Goal: Task Accomplishment & Management: Manage account settings

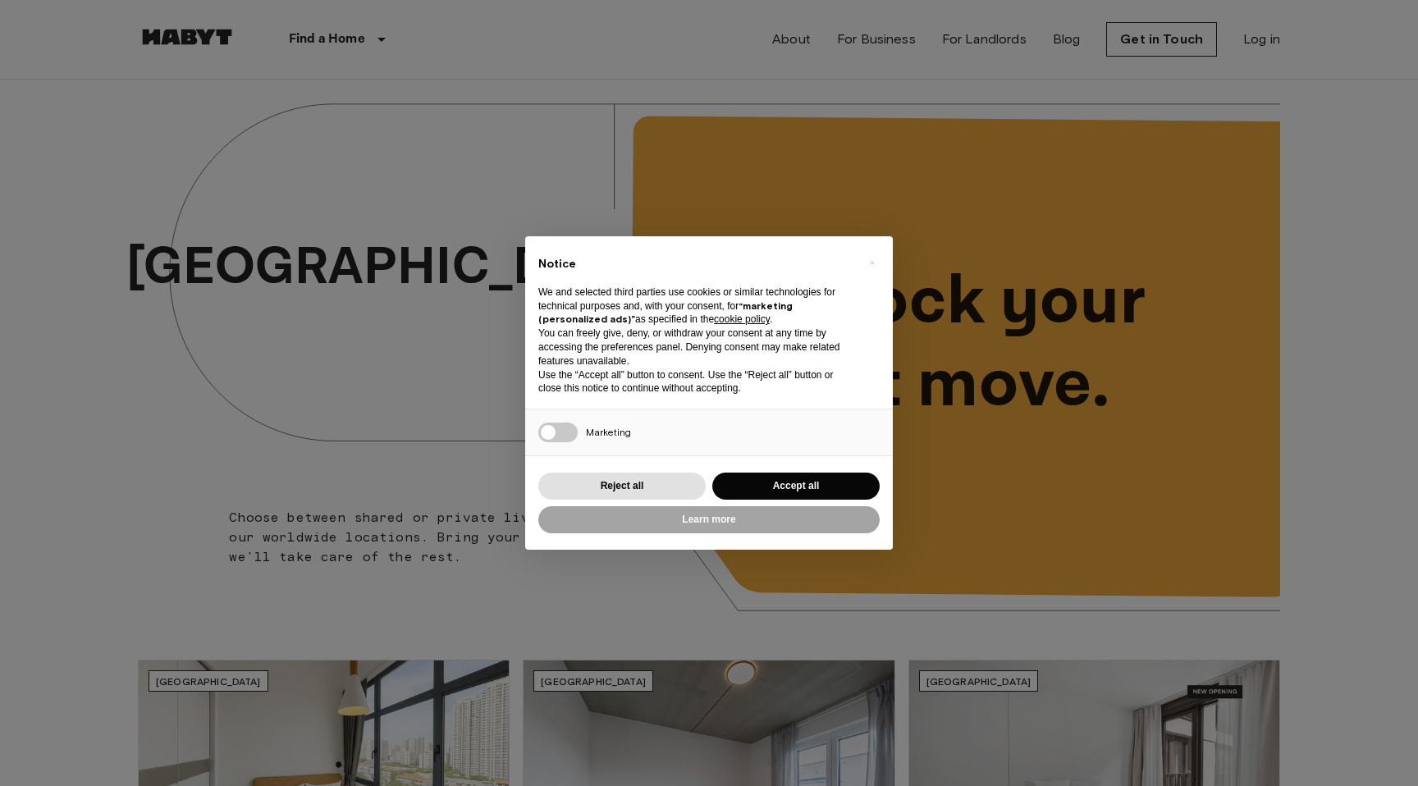
click at [1254, 34] on div "× Notice We and selected third parties use cookies or similar technologies for …" at bounding box center [709, 393] width 1418 height 786
click at [593, 486] on button "Reject all" at bounding box center [621, 486] width 167 height 27
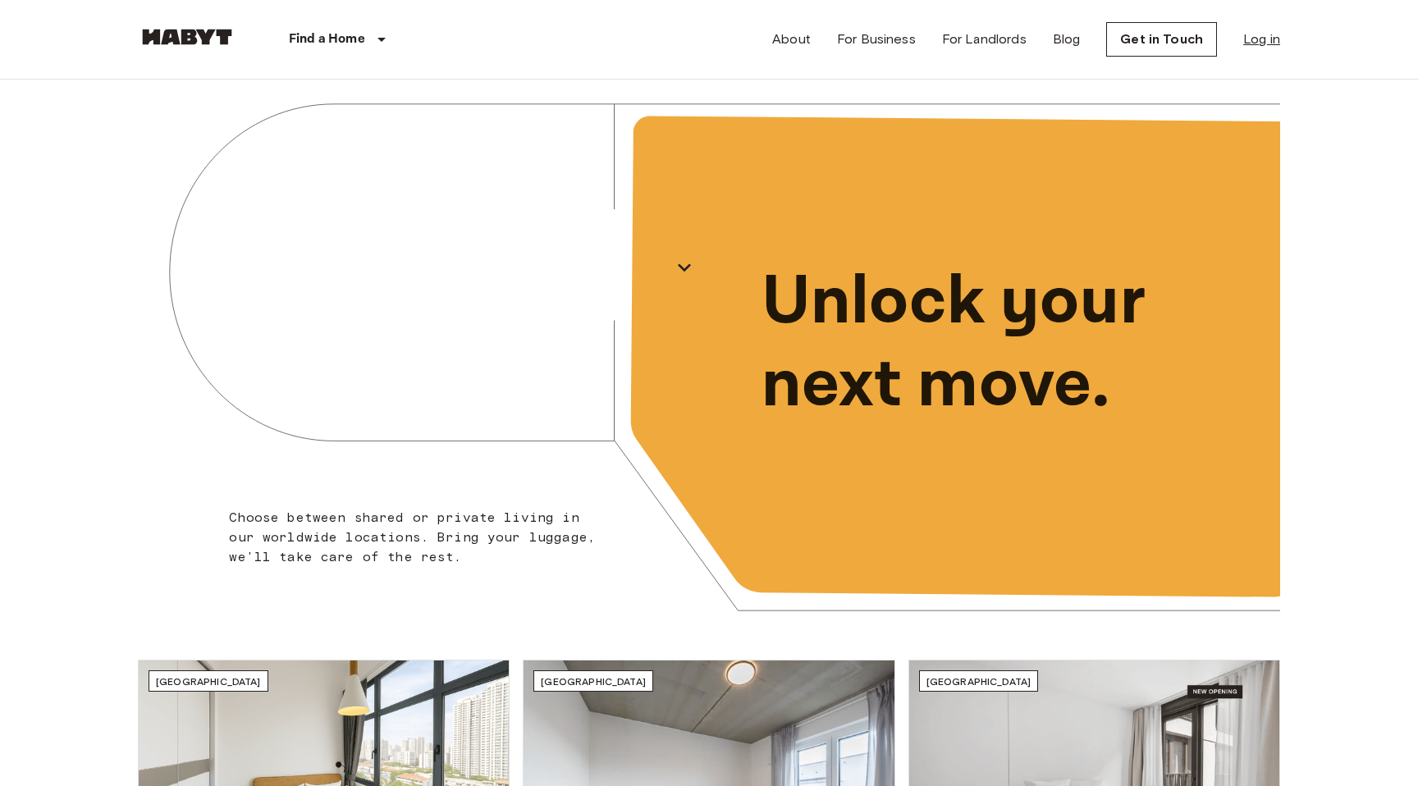
click at [1261, 41] on link "Log in" at bounding box center [1261, 40] width 37 height 20
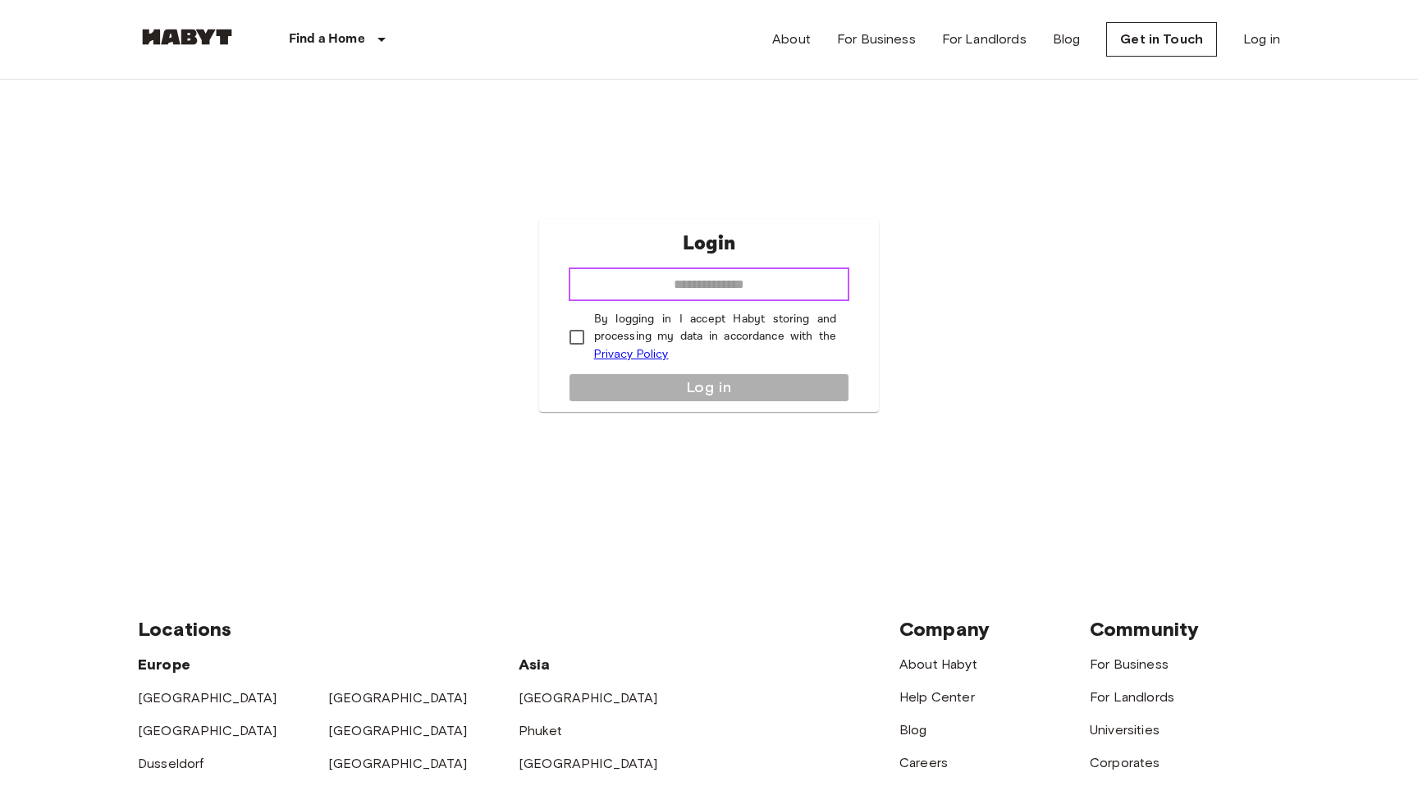
click at [692, 289] on input "email" at bounding box center [709, 284] width 281 height 33
type input "**********"
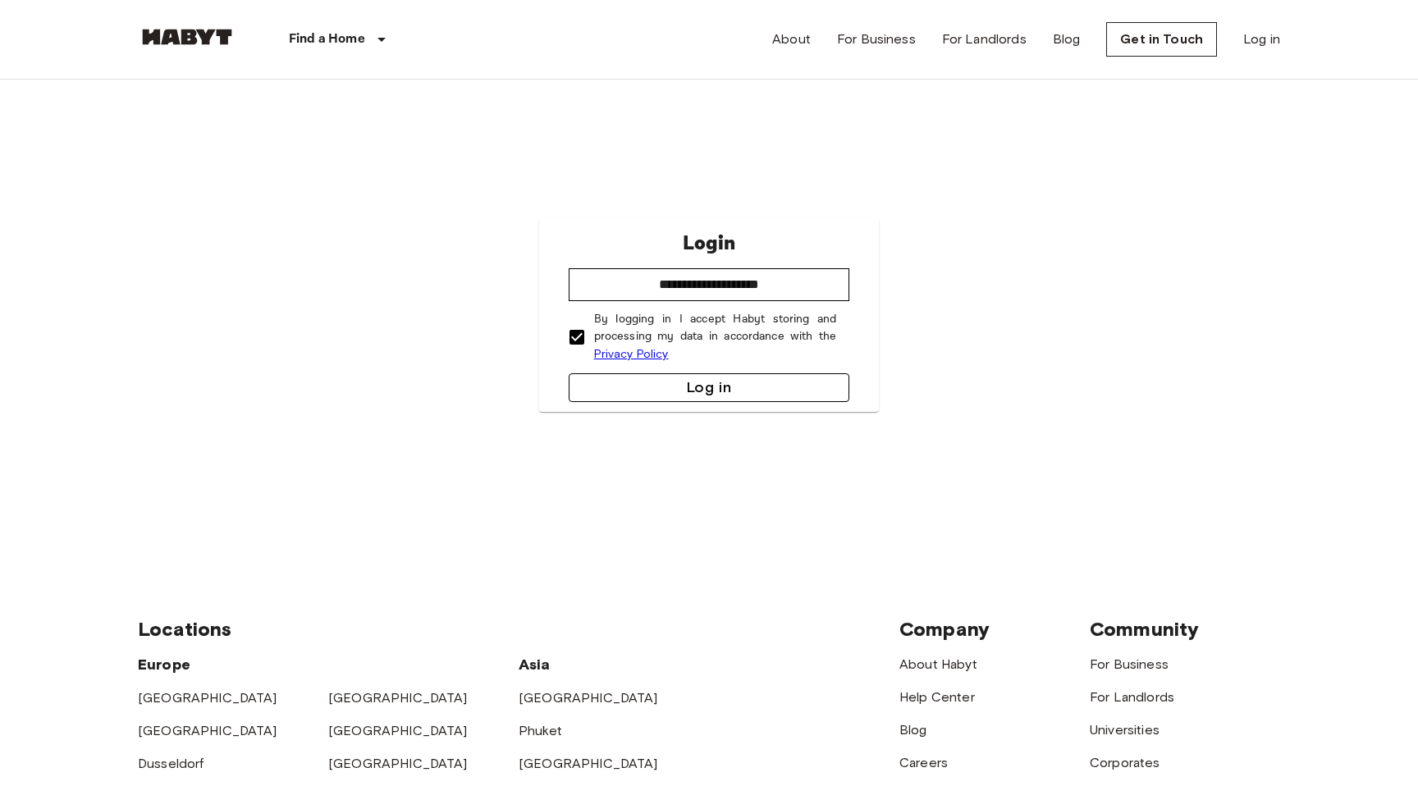
click at [643, 380] on button "Log in" at bounding box center [709, 387] width 281 height 29
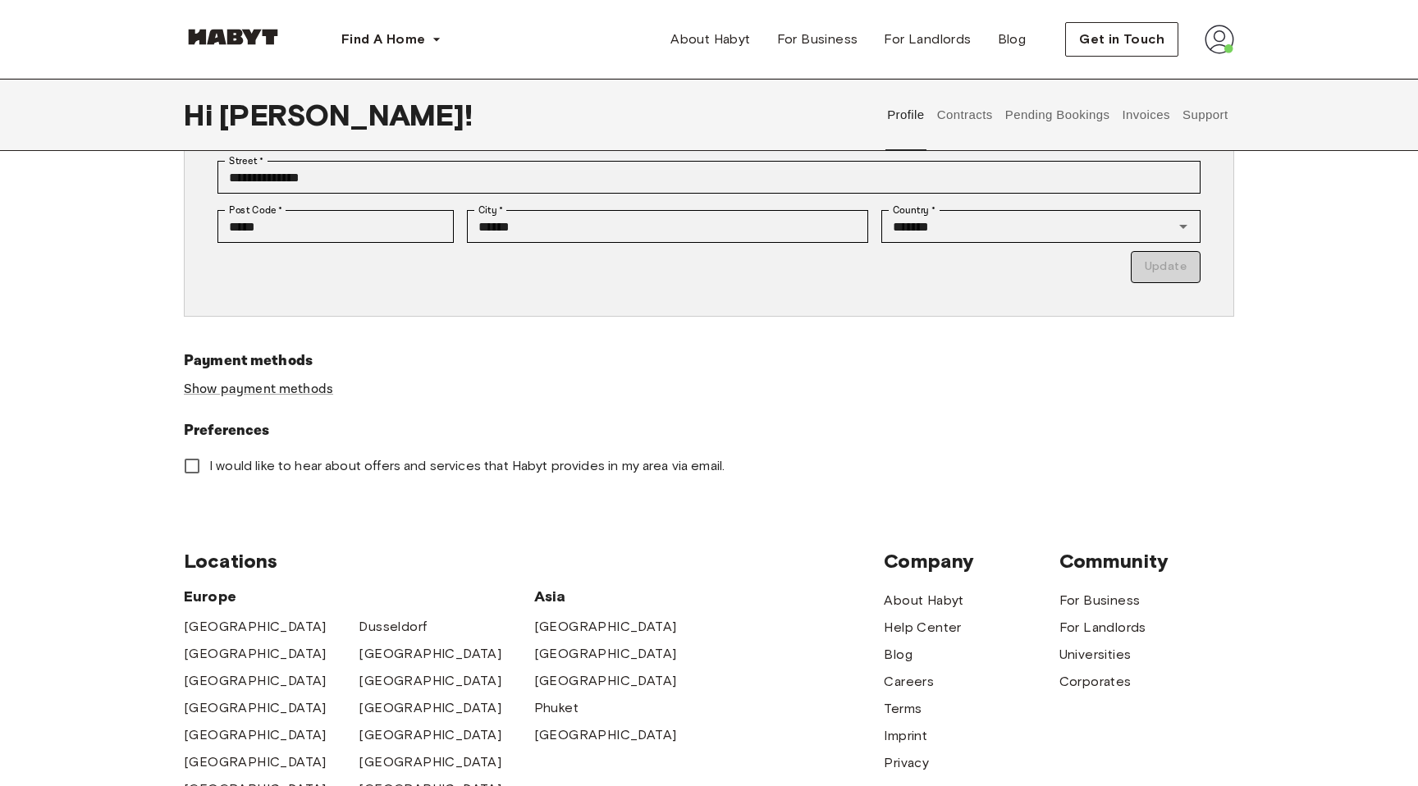
scroll to position [531, 0]
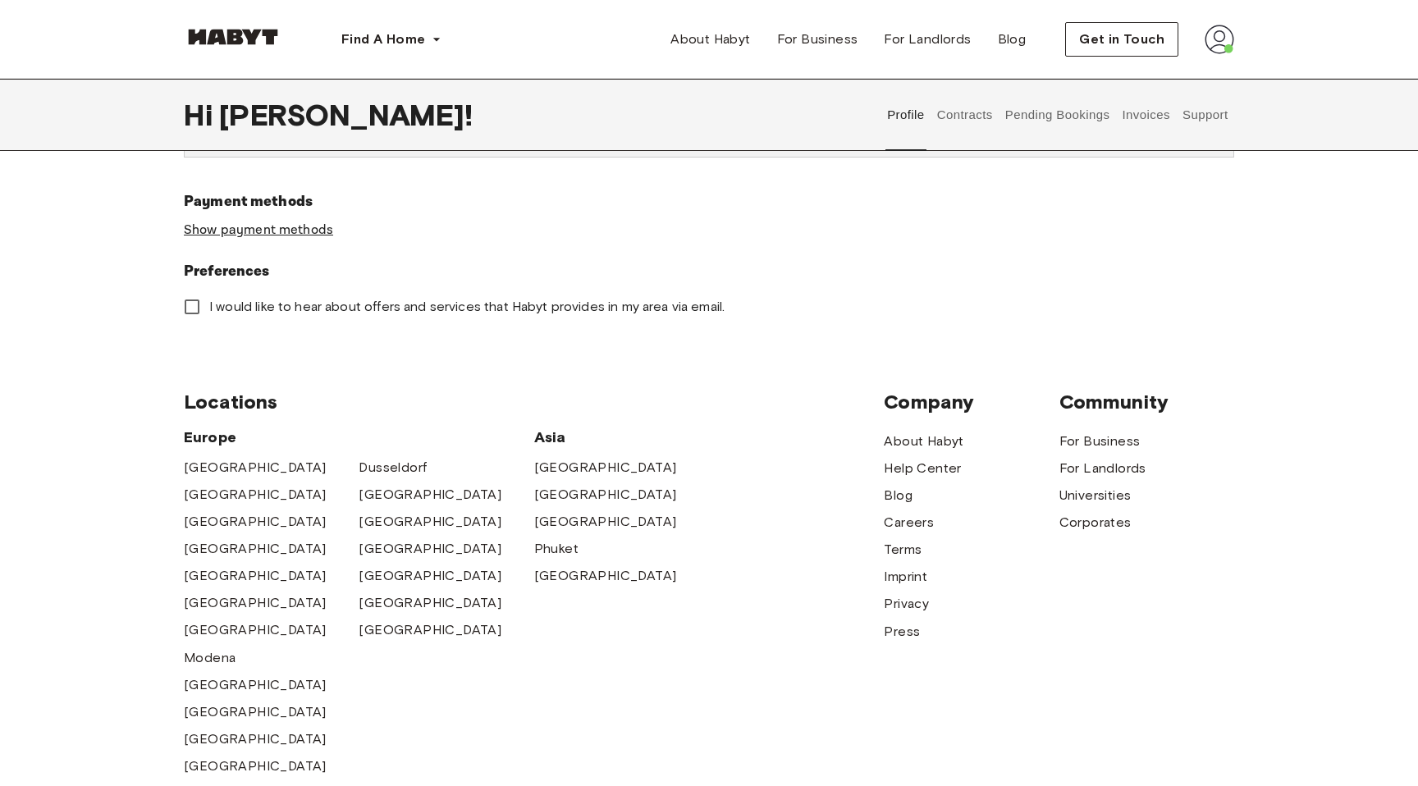
click at [290, 229] on link "Show payment methods" at bounding box center [258, 230] width 149 height 17
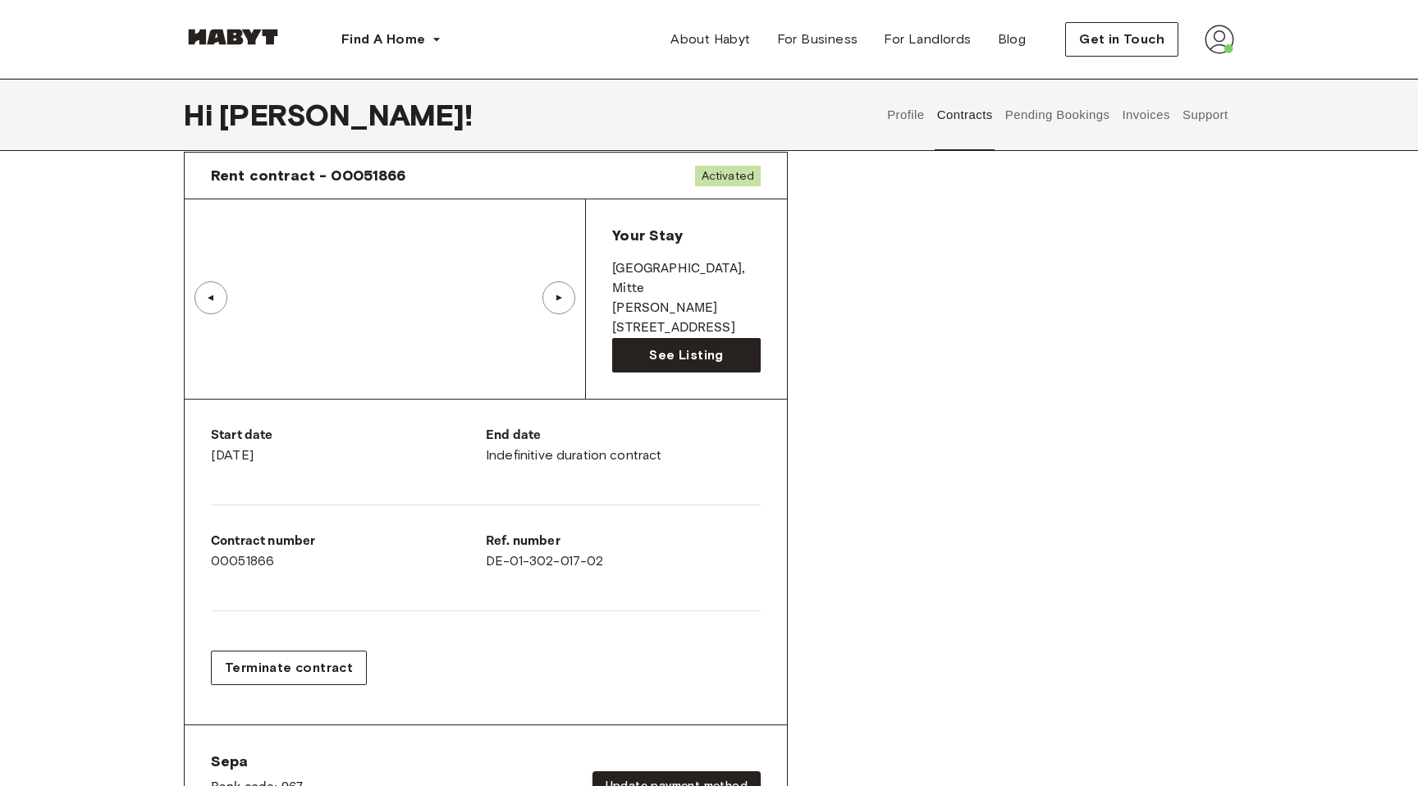
scroll to position [62, 0]
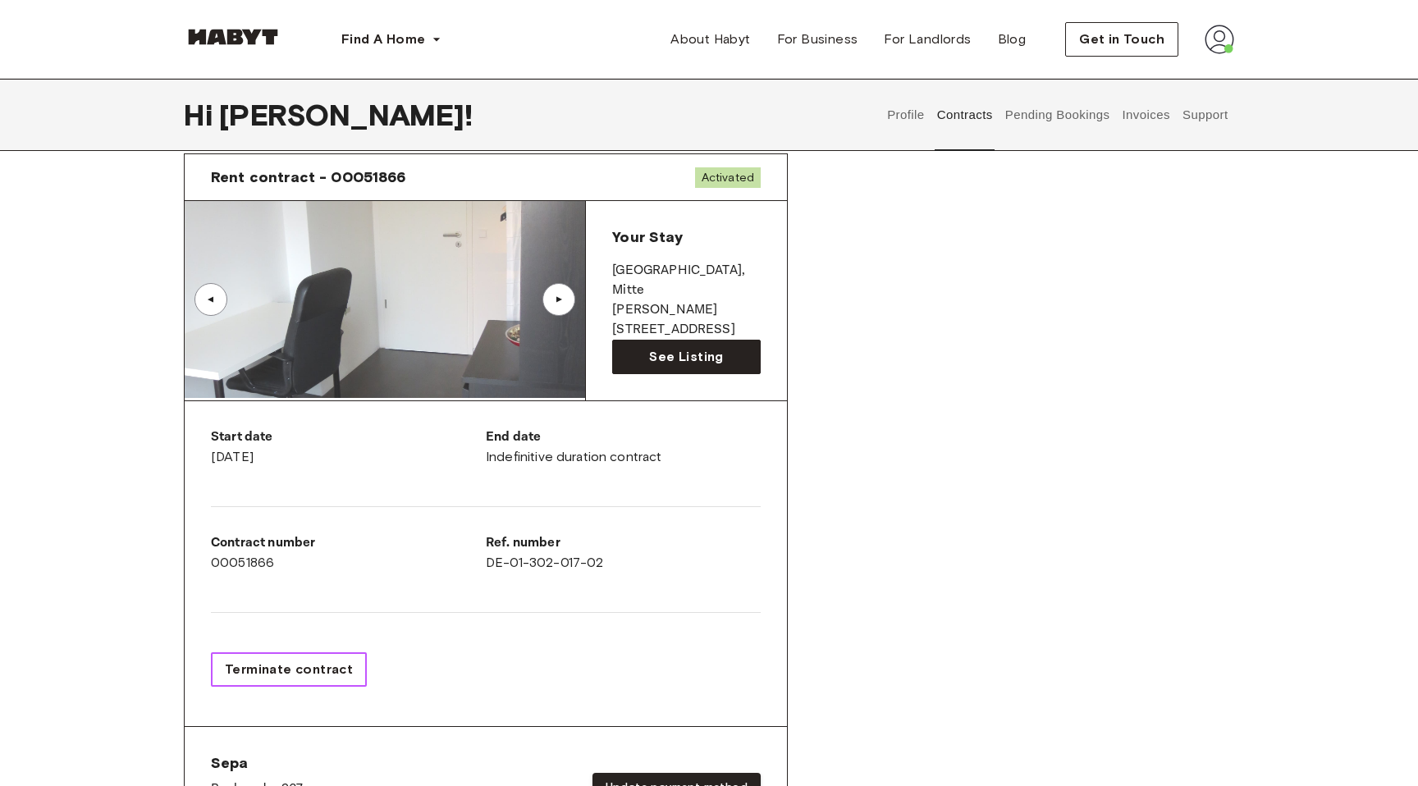
click at [285, 661] on span "Terminate contract" at bounding box center [289, 670] width 128 height 20
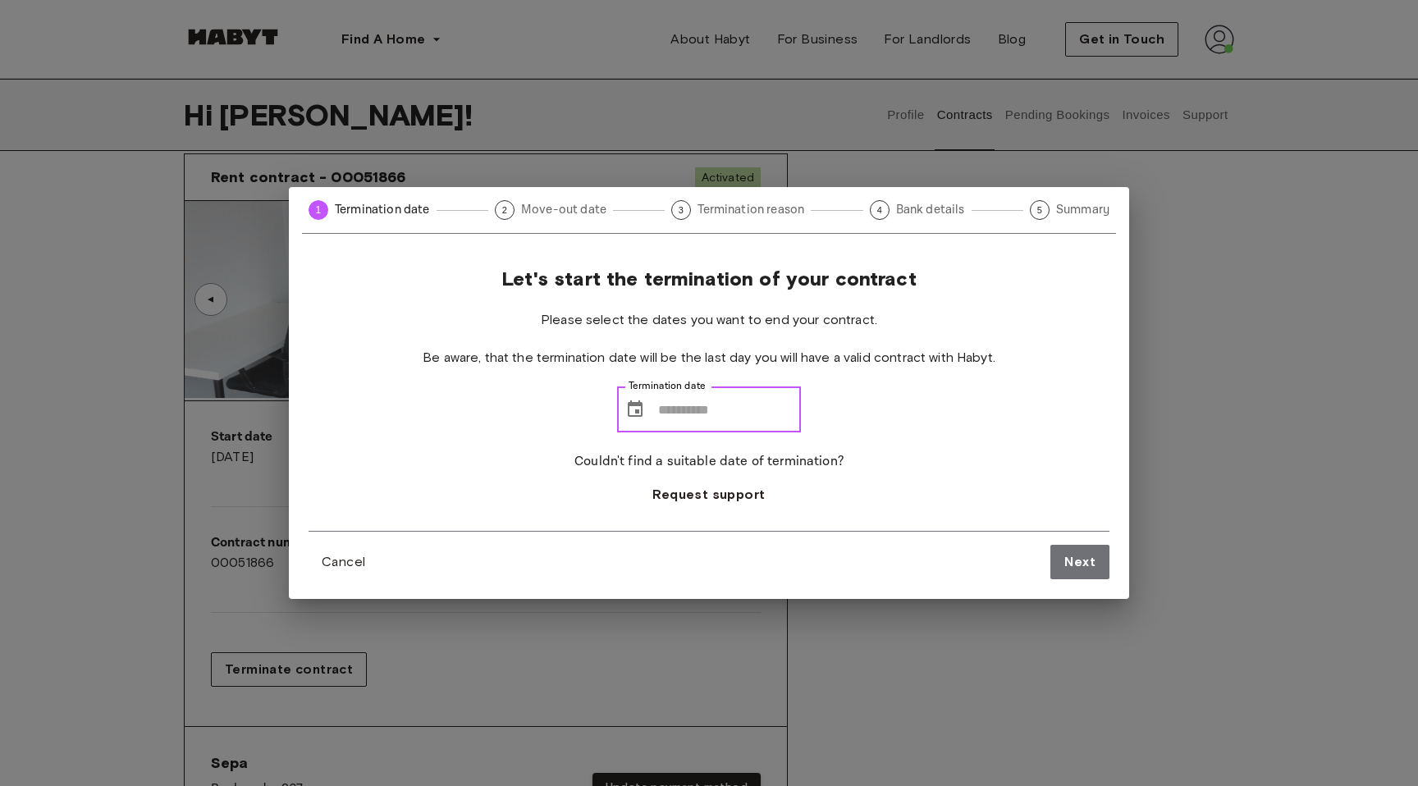
click at [693, 407] on input "Termination date" at bounding box center [729, 410] width 143 height 46
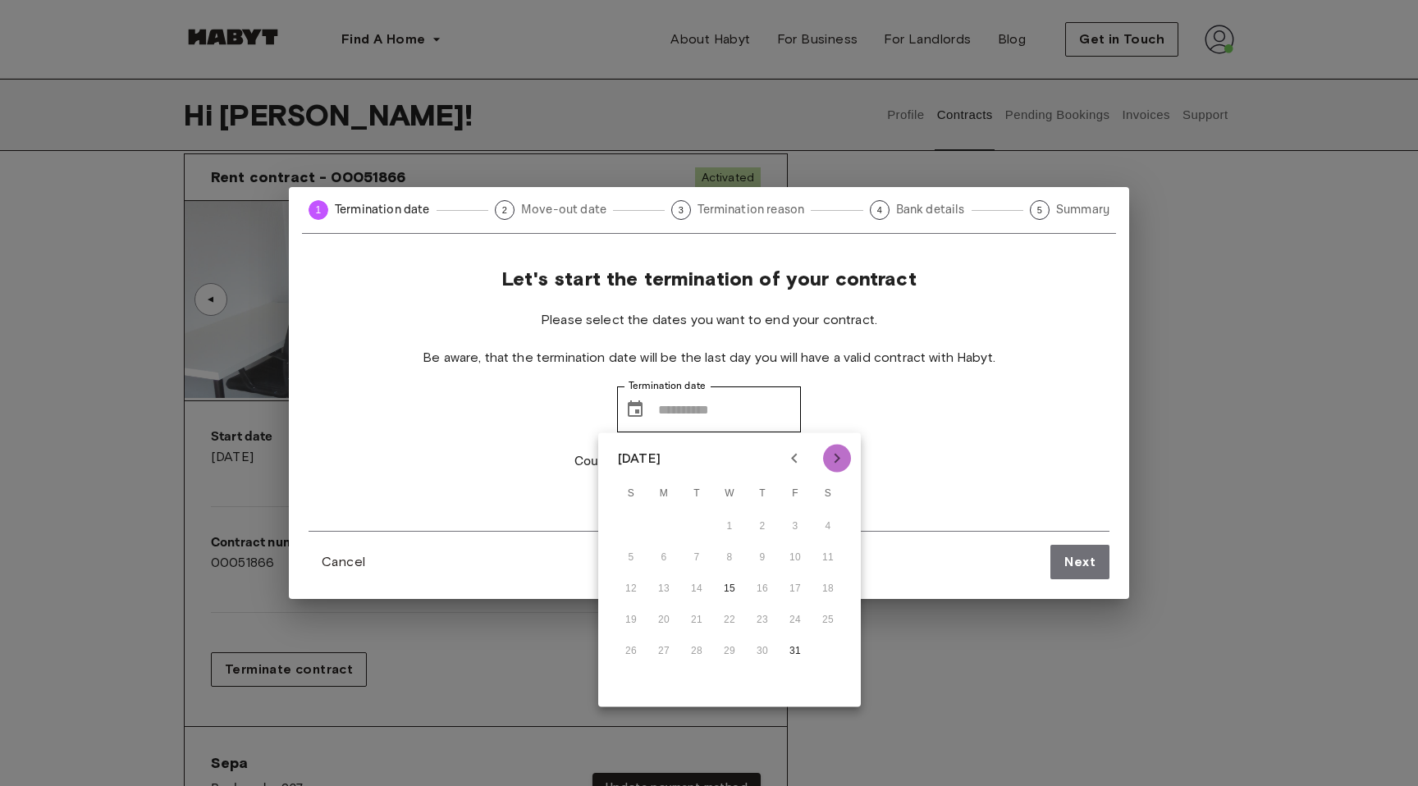
click at [848, 453] on button "Next month" at bounding box center [837, 459] width 28 height 28
click at [790, 454] on icon "Previous month" at bounding box center [795, 459] width 20 height 20
click at [785, 459] on icon "Previous month" at bounding box center [795, 459] width 20 height 20
click at [840, 459] on icon "Next month" at bounding box center [837, 459] width 20 height 20
click at [794, 455] on icon "Previous month" at bounding box center [794, 459] width 6 height 10
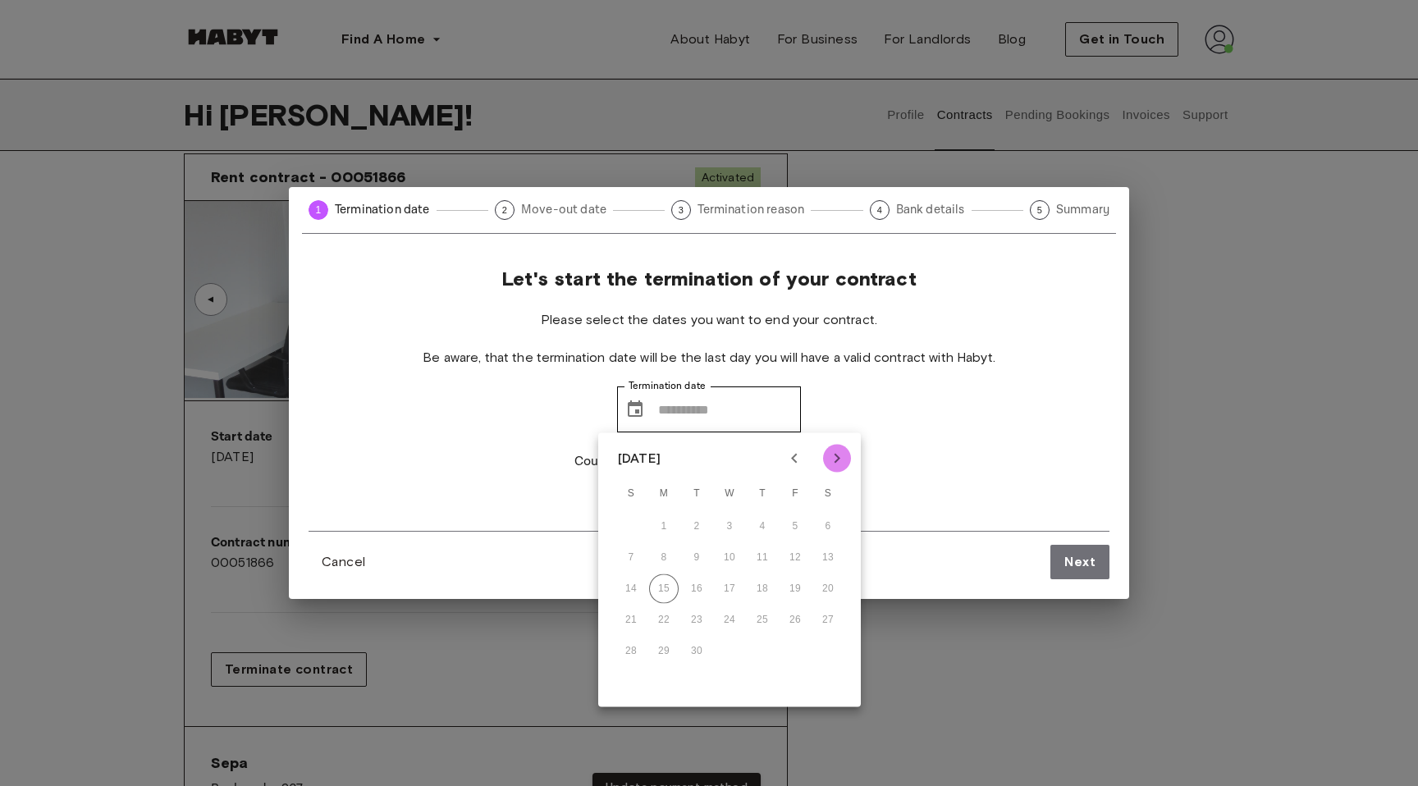
click at [834, 460] on icon "Next month" at bounding box center [837, 459] width 20 height 20
click at [790, 464] on icon "Previous month" at bounding box center [795, 459] width 20 height 20
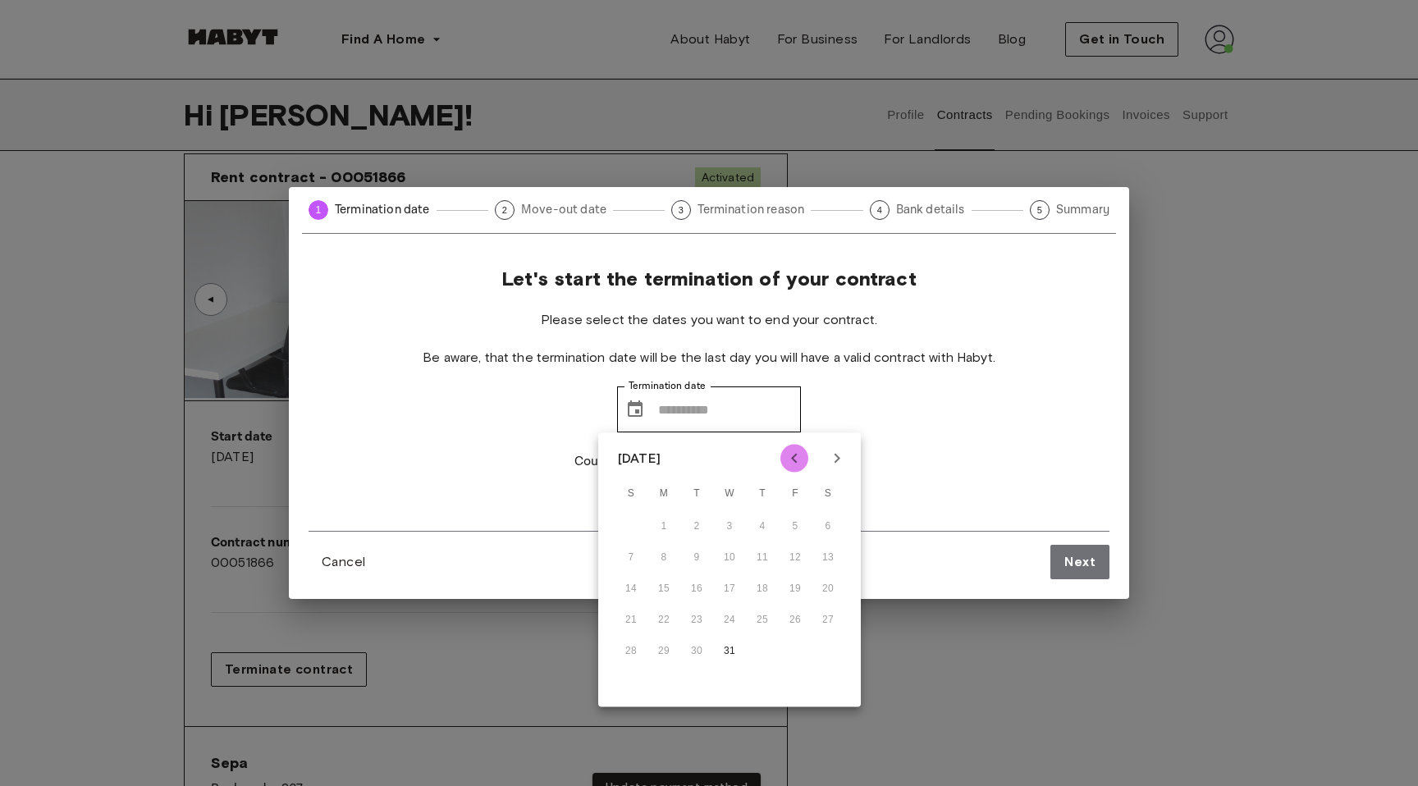
click at [790, 464] on icon "Previous month" at bounding box center [795, 459] width 20 height 20
click at [838, 459] on icon "Next month" at bounding box center [838, 459] width 6 height 10
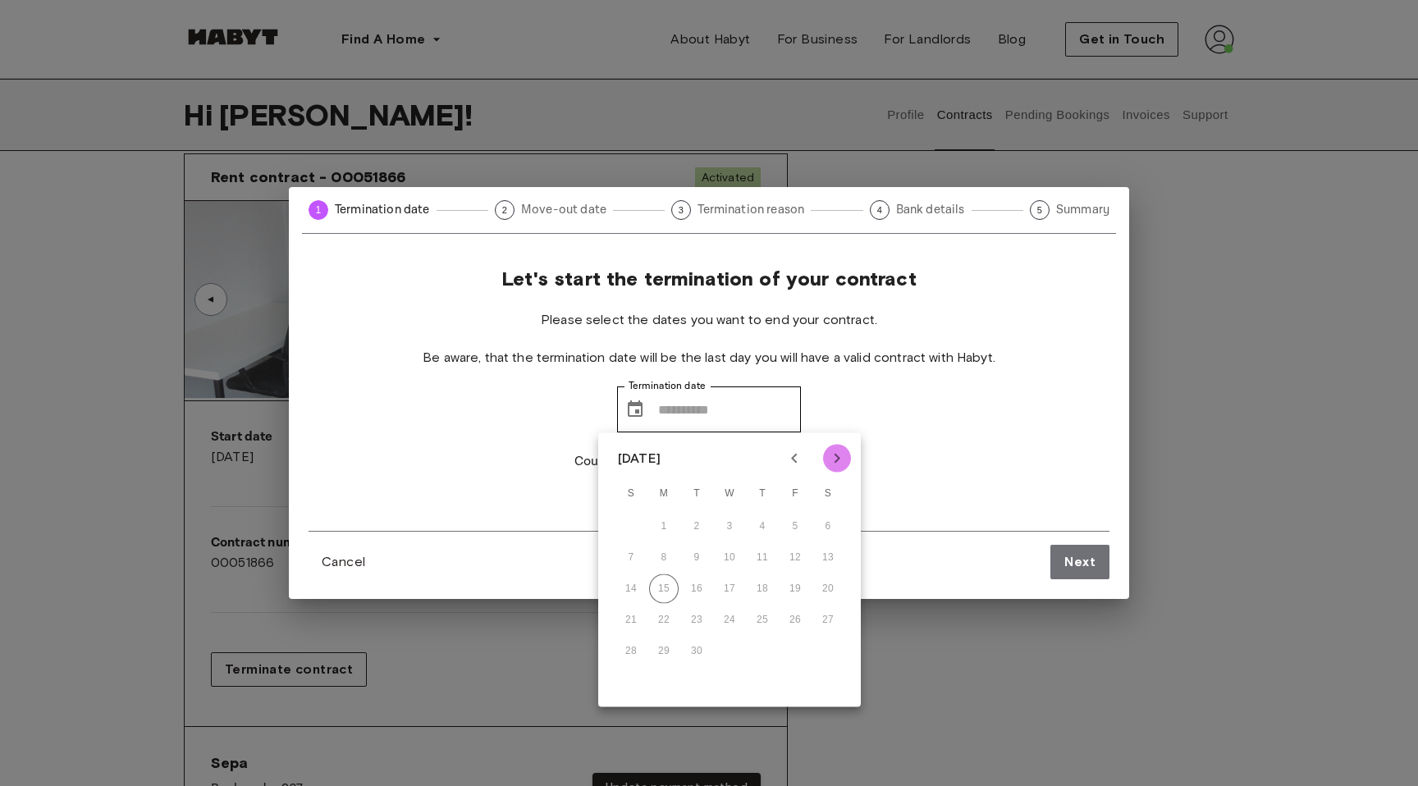
click at [838, 459] on icon "Next month" at bounding box center [838, 459] width 6 height 10
click at [798, 455] on icon "Previous month" at bounding box center [795, 459] width 20 height 20
click at [845, 456] on icon "Next month" at bounding box center [837, 459] width 20 height 20
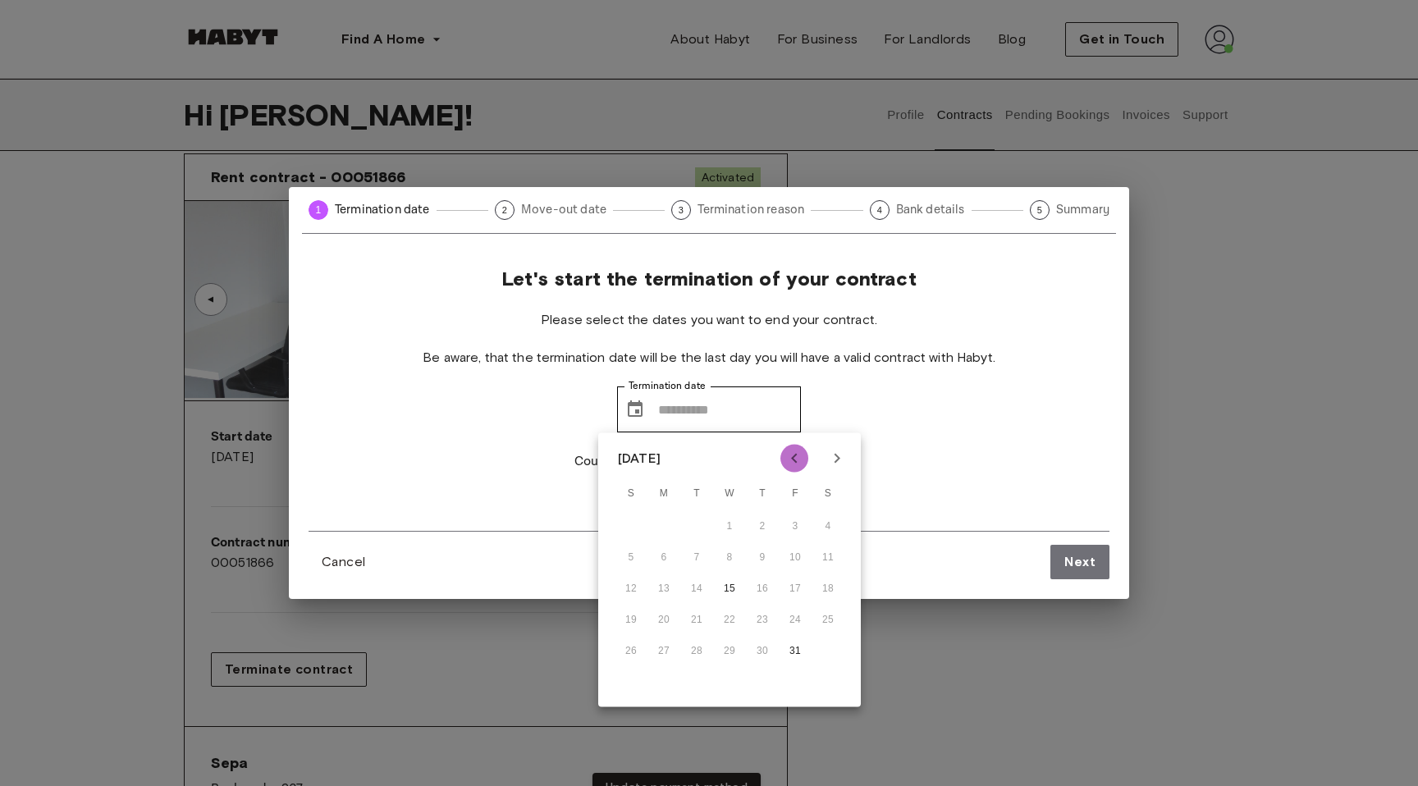
click at [796, 451] on icon "Previous month" at bounding box center [795, 459] width 20 height 20
click at [826, 453] on button "Next month" at bounding box center [837, 459] width 28 height 28
click at [960, 427] on div "Let's start the termination of your contract Please select the dates you want t…" at bounding box center [709, 399] width 801 height 264
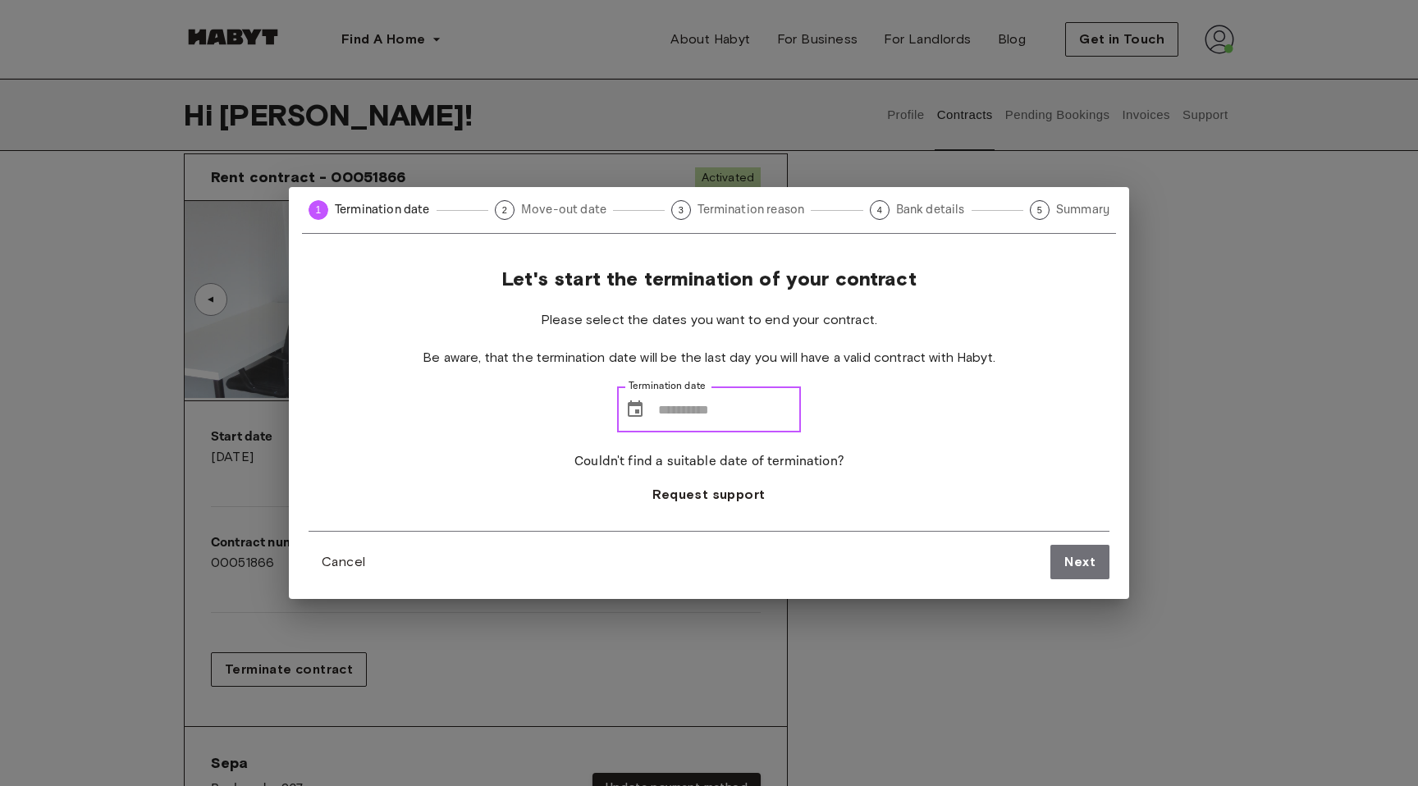
click at [684, 405] on input "Termination date" at bounding box center [729, 410] width 143 height 46
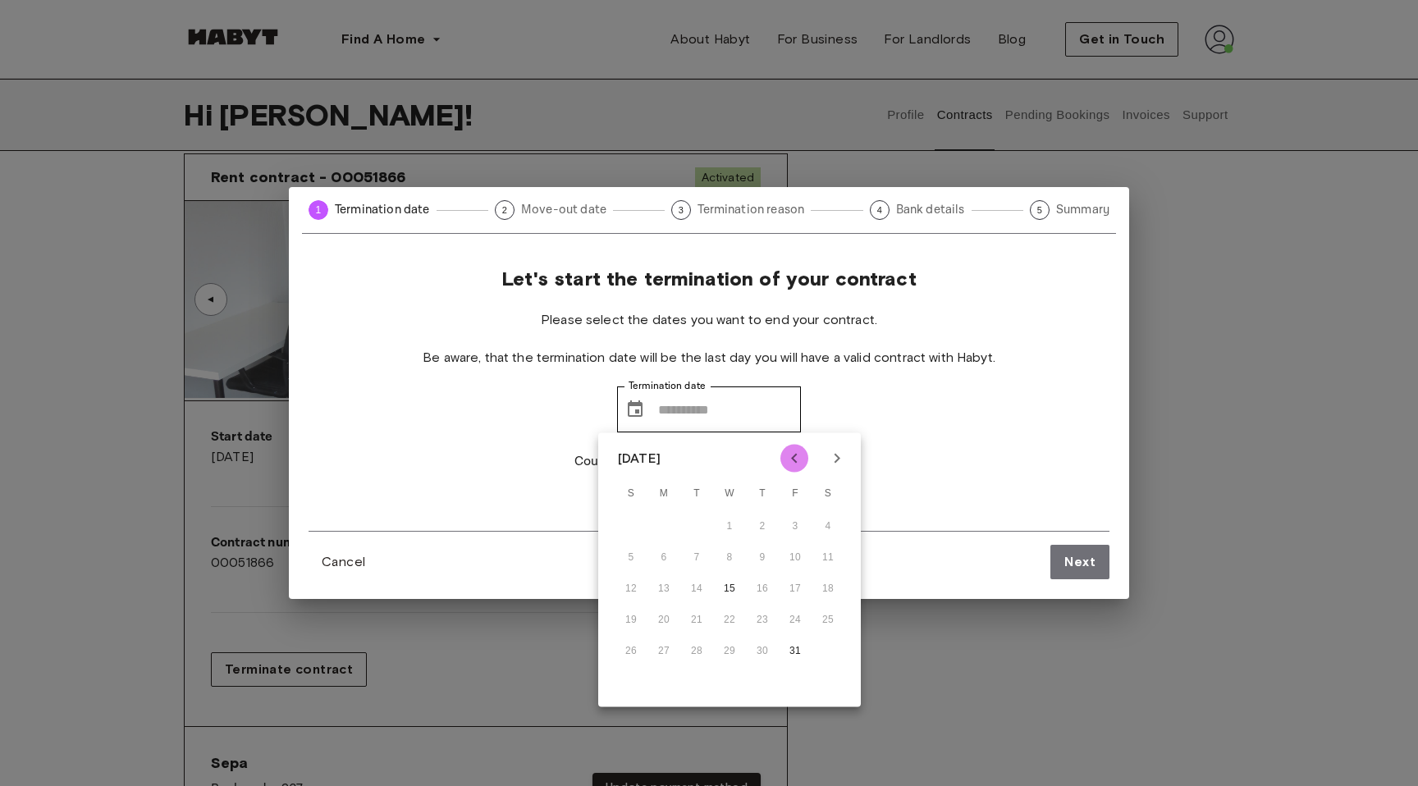
click at [789, 457] on icon "Previous month" at bounding box center [795, 459] width 20 height 20
click at [828, 455] on icon "Next month" at bounding box center [837, 459] width 20 height 20
click at [829, 455] on icon "Next month" at bounding box center [837, 459] width 20 height 20
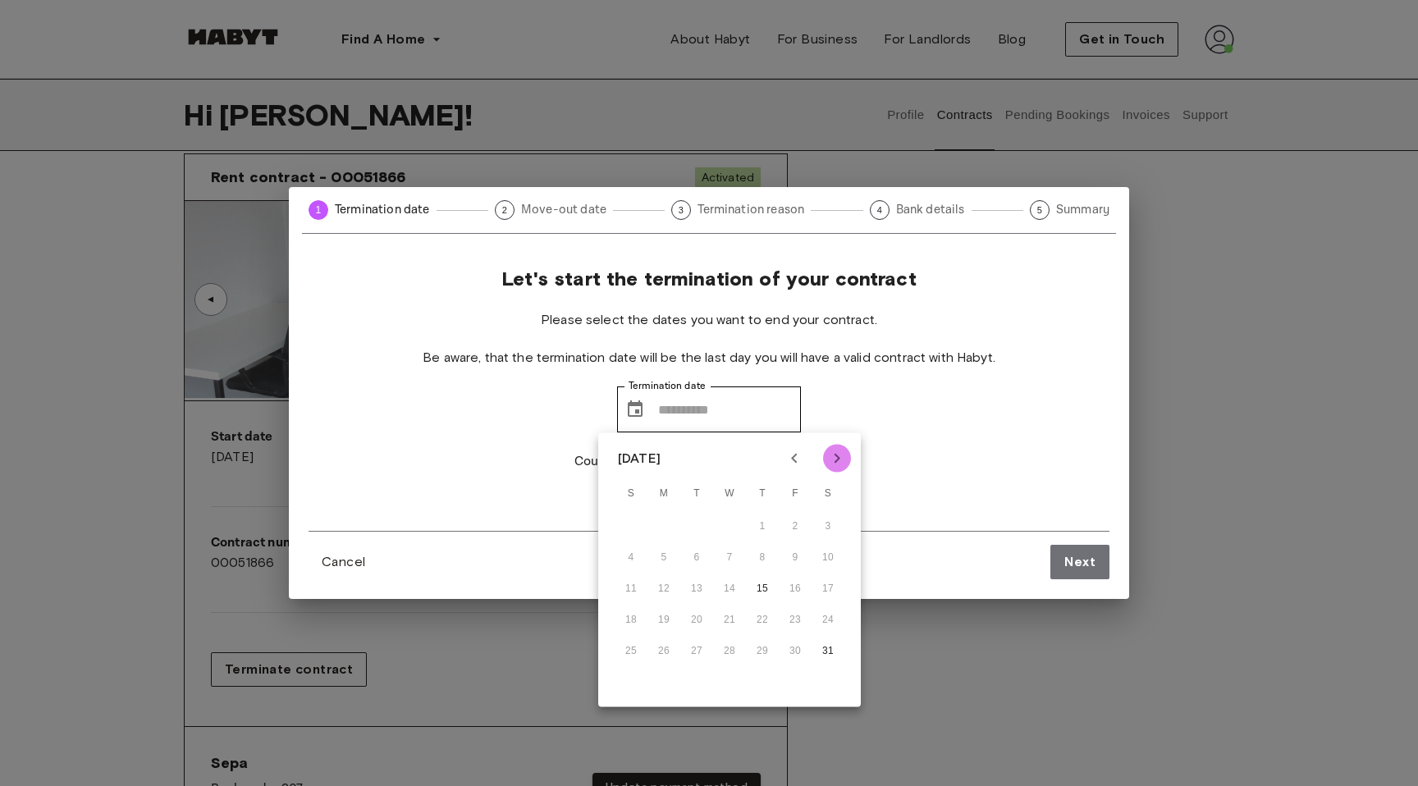
click at [829, 455] on icon "Next month" at bounding box center [837, 459] width 20 height 20
click at [788, 456] on icon "Previous month" at bounding box center [795, 459] width 20 height 20
click at [840, 454] on icon "Next month" at bounding box center [837, 459] width 20 height 20
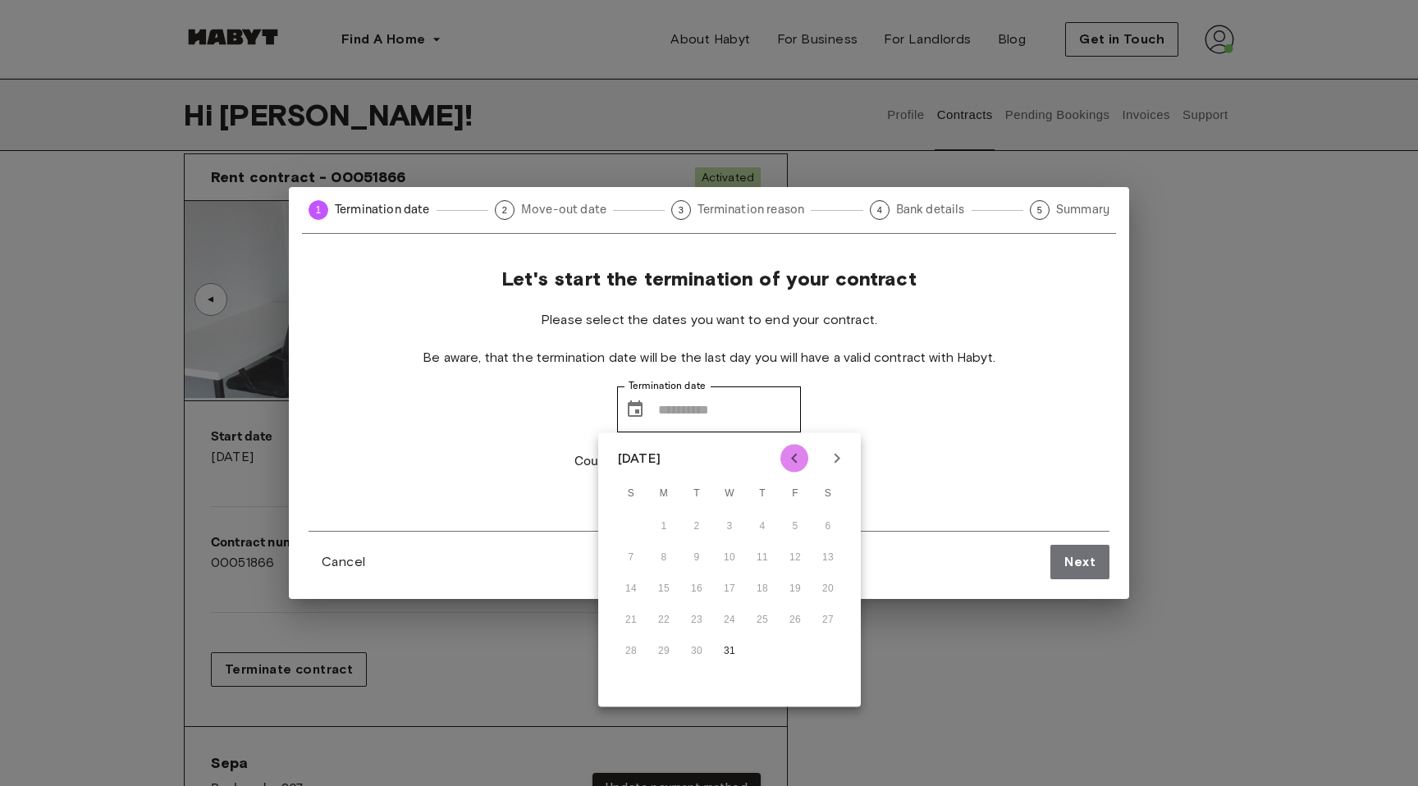
click at [794, 454] on icon "Previous month" at bounding box center [794, 459] width 6 height 10
click at [1016, 437] on div "Let's start the termination of your contract Please select the dates you want t…" at bounding box center [709, 399] width 801 height 264
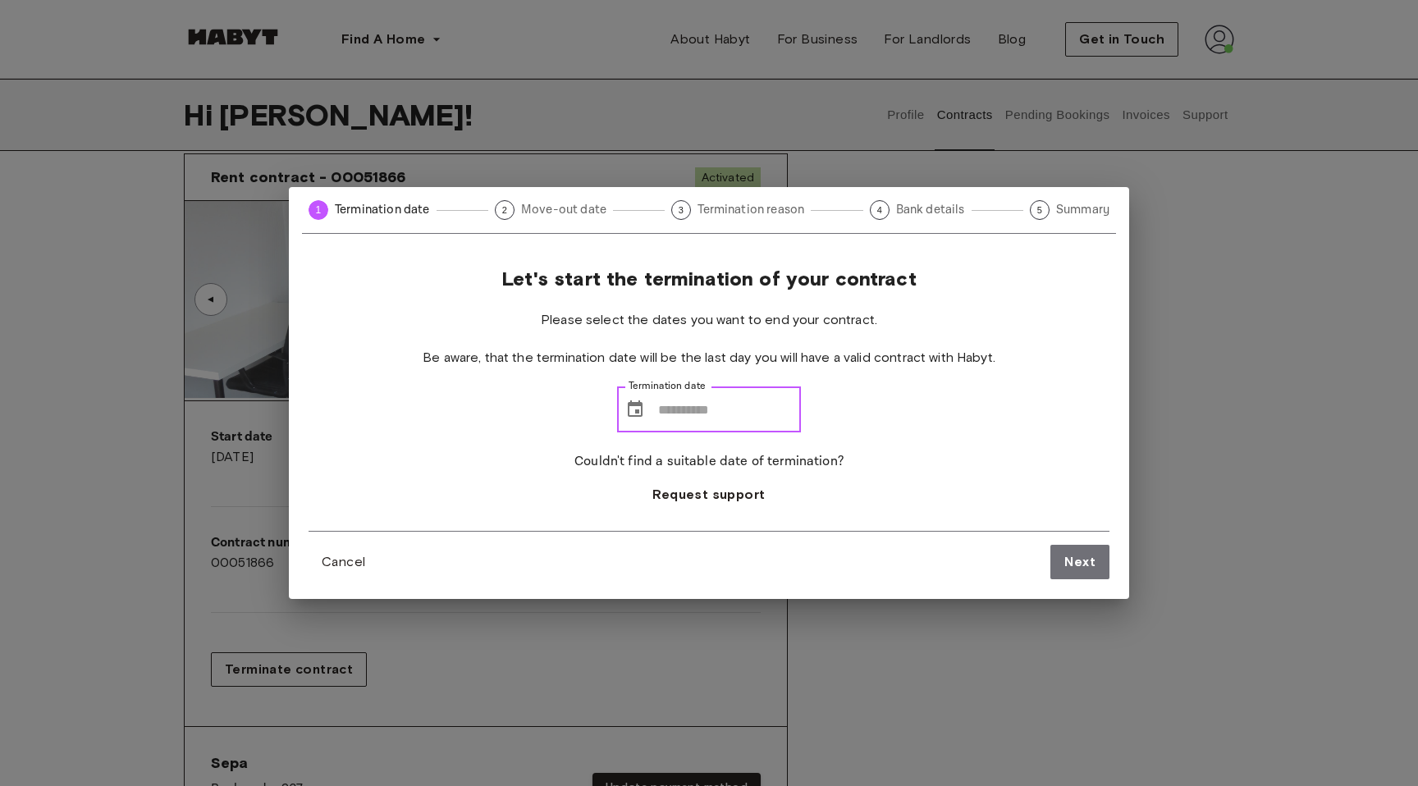
click at [710, 412] on input "Termination date" at bounding box center [729, 410] width 143 height 46
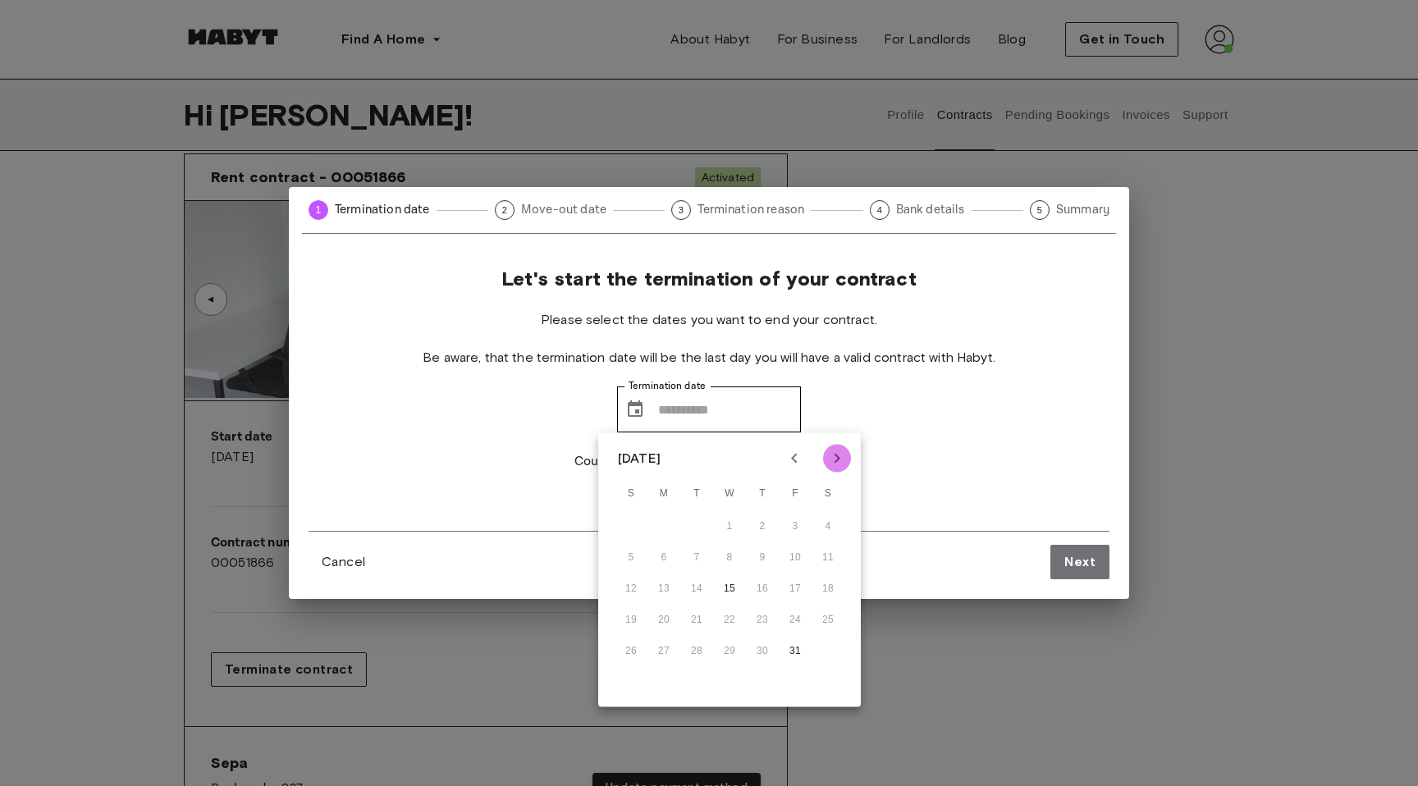
click at [843, 453] on icon "Next month" at bounding box center [837, 459] width 20 height 20
click at [789, 459] on icon "Previous month" at bounding box center [795, 459] width 20 height 20
click at [835, 457] on icon "Next month" at bounding box center [837, 459] width 20 height 20
click at [803, 456] on icon "Previous month" at bounding box center [795, 459] width 20 height 20
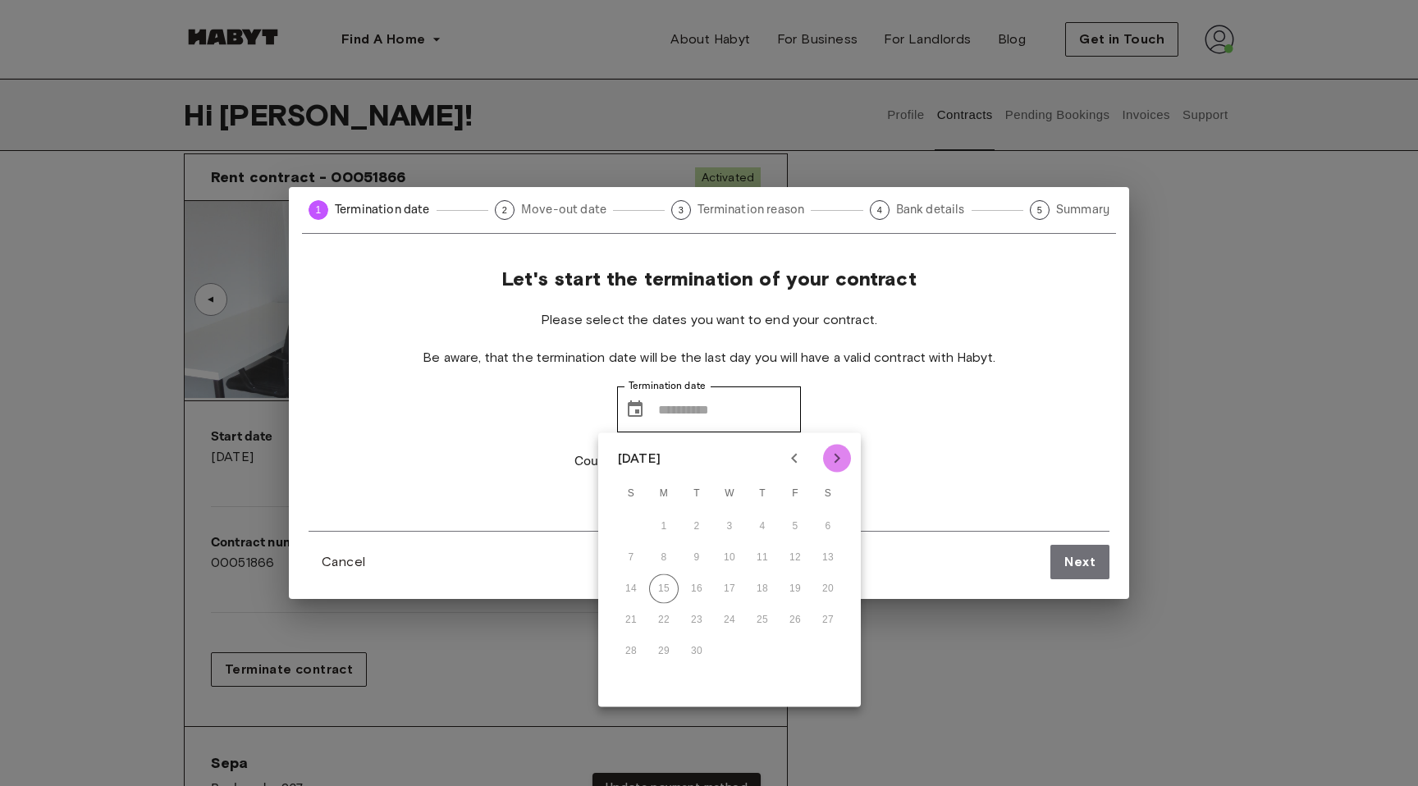
click at [835, 455] on icon "Next month" at bounding box center [838, 459] width 6 height 10
click at [836, 457] on icon "Next month" at bounding box center [837, 459] width 20 height 20
click at [825, 585] on button "15" at bounding box center [828, 589] width 30 height 30
type input "**********"
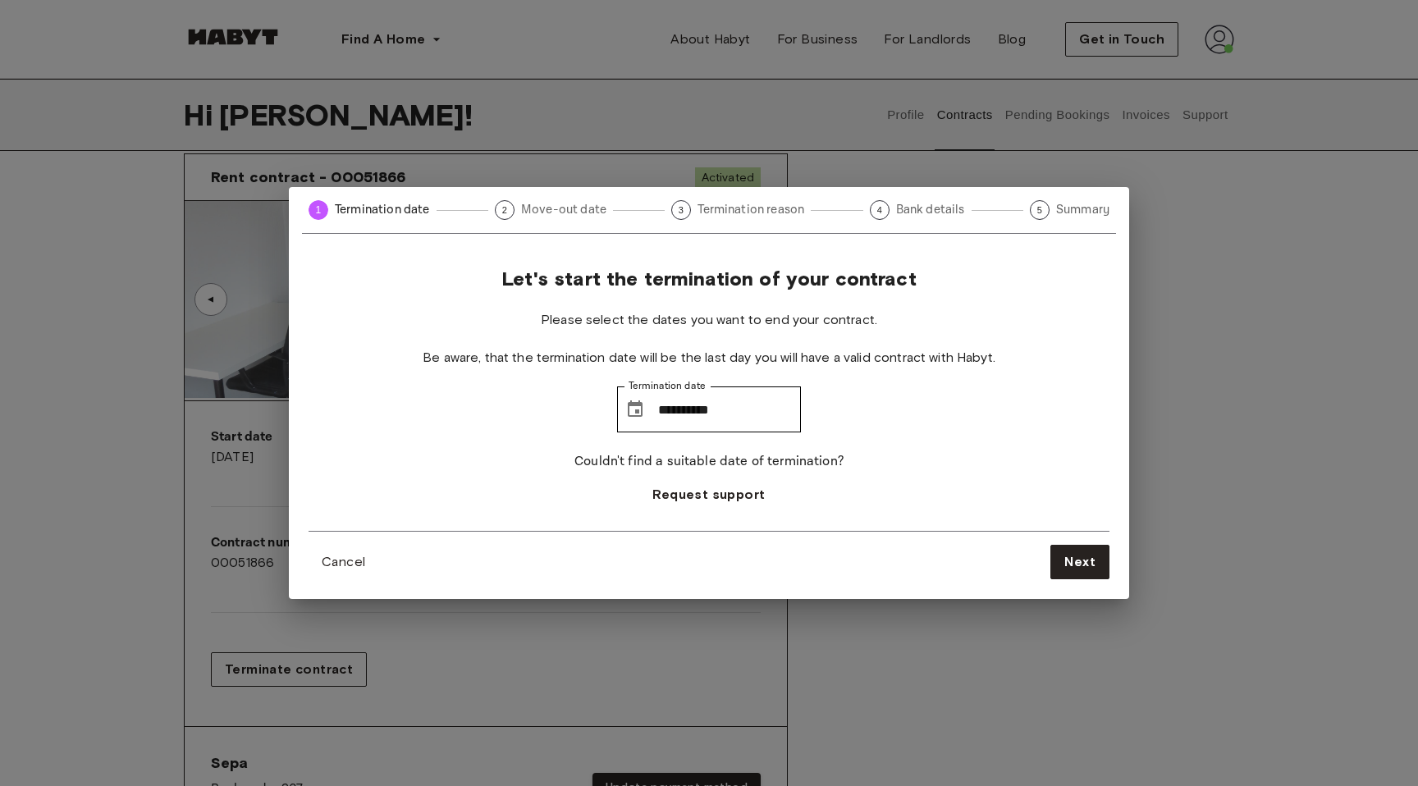
click at [891, 480] on div "**********" at bounding box center [709, 399] width 801 height 264
click at [1074, 560] on span "Next" at bounding box center [1079, 562] width 31 height 20
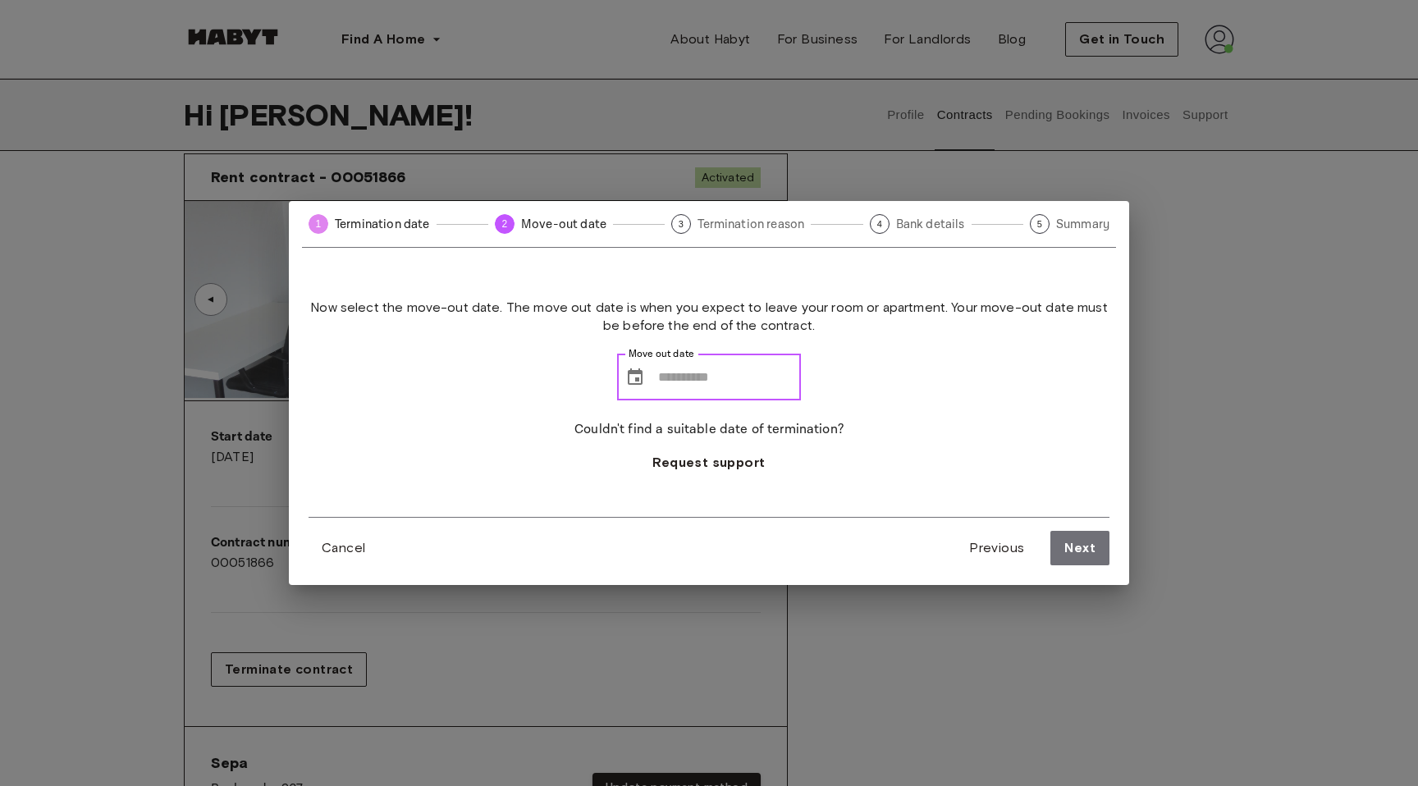
click at [740, 373] on input "Move out date" at bounding box center [729, 378] width 143 height 46
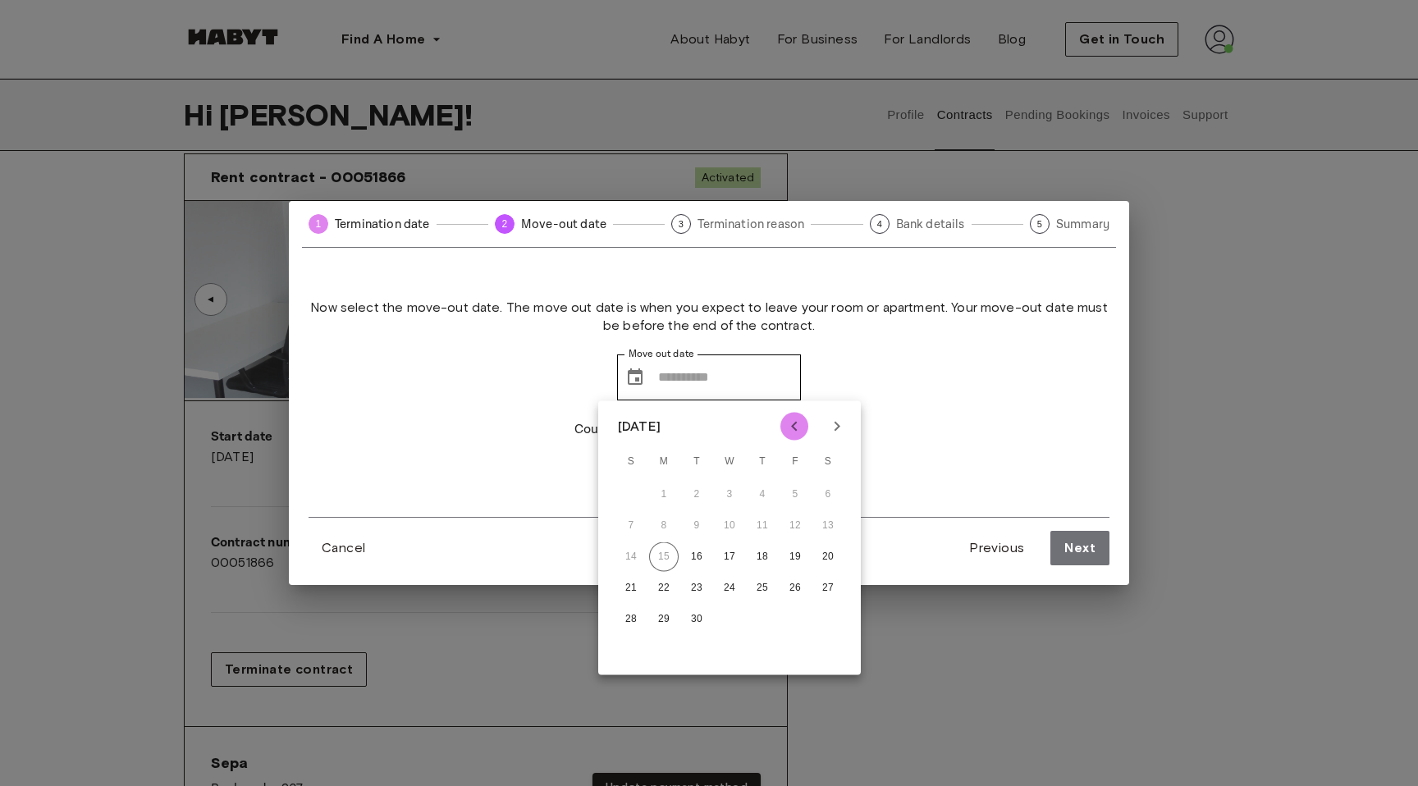
click at [797, 423] on icon "Previous month" at bounding box center [795, 427] width 20 height 20
click at [835, 422] on icon "Next month" at bounding box center [838, 427] width 6 height 10
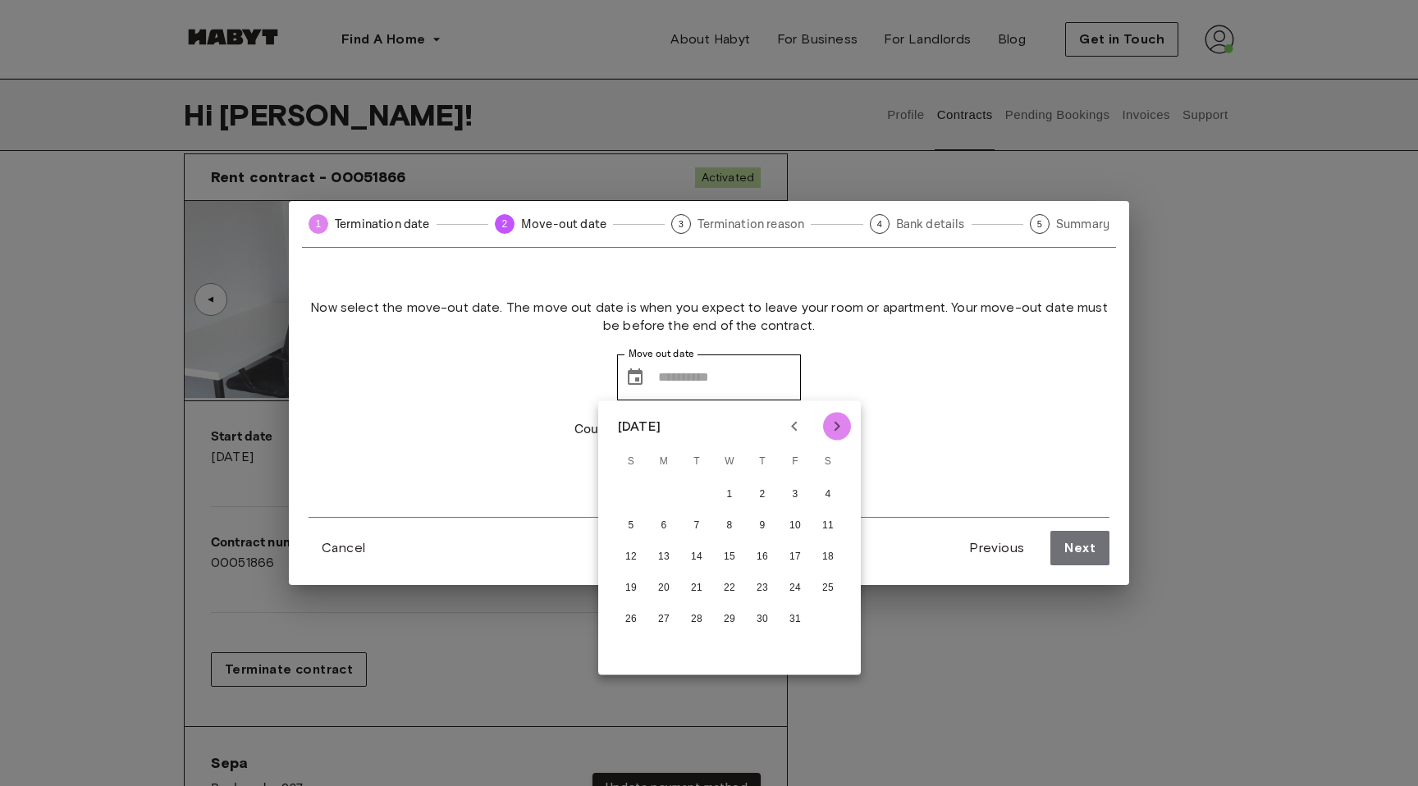
click at [835, 422] on icon "Next month" at bounding box center [838, 427] width 6 height 10
click at [794, 559] on button "14" at bounding box center [795, 557] width 30 height 30
type input "**********"
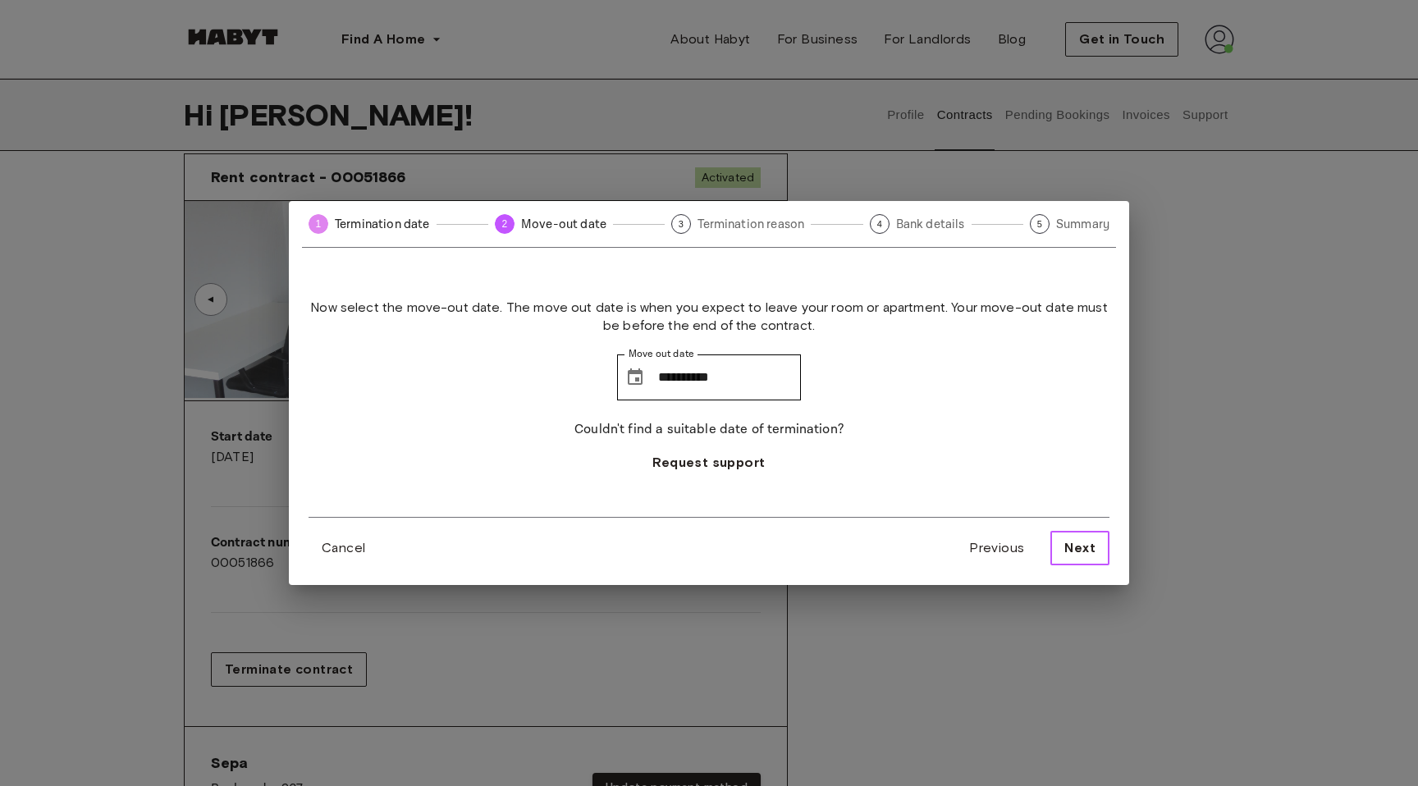
click at [1070, 550] on span "Next" at bounding box center [1079, 548] width 31 height 20
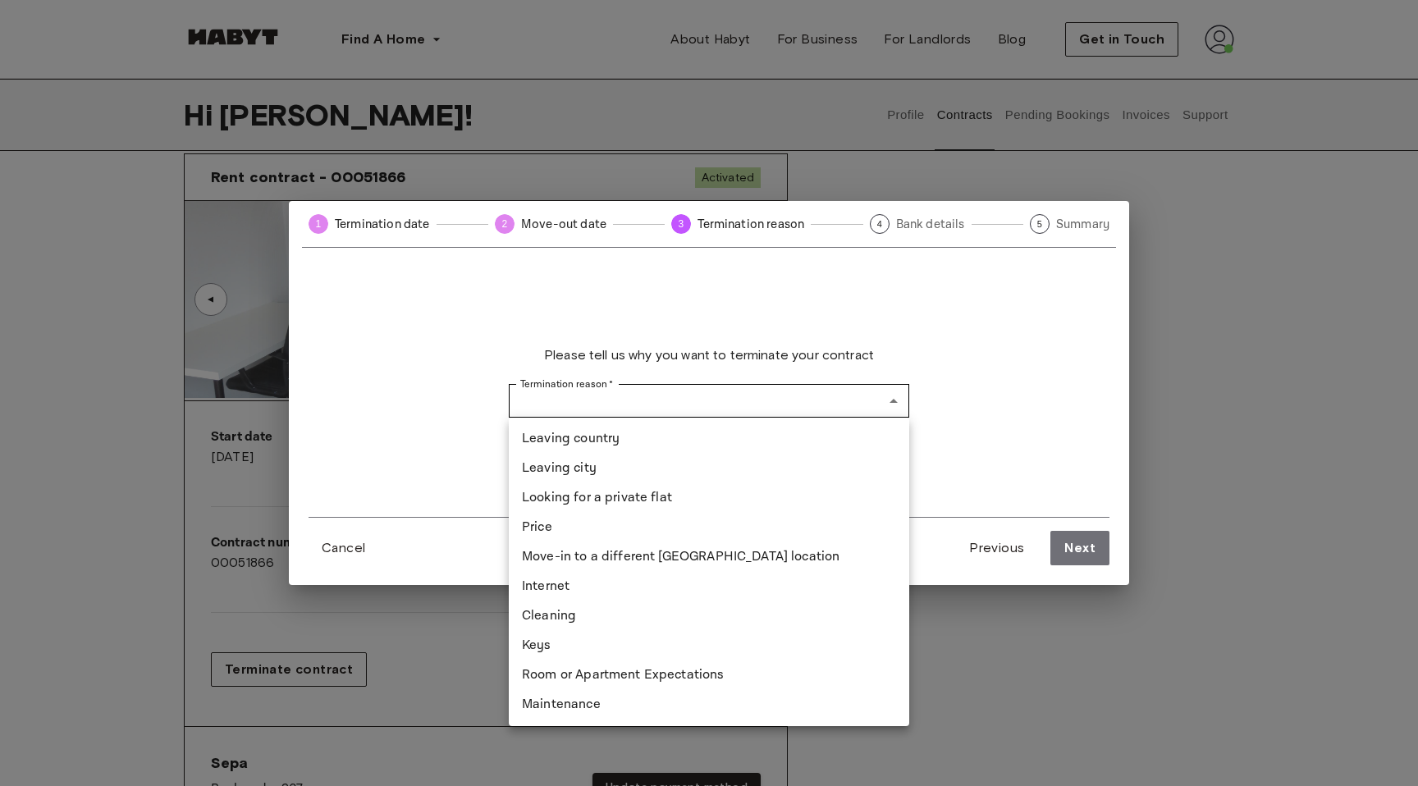
click at [742, 499] on li "Looking for a private flat" at bounding box center [709, 498] width 400 height 30
type input "**********"
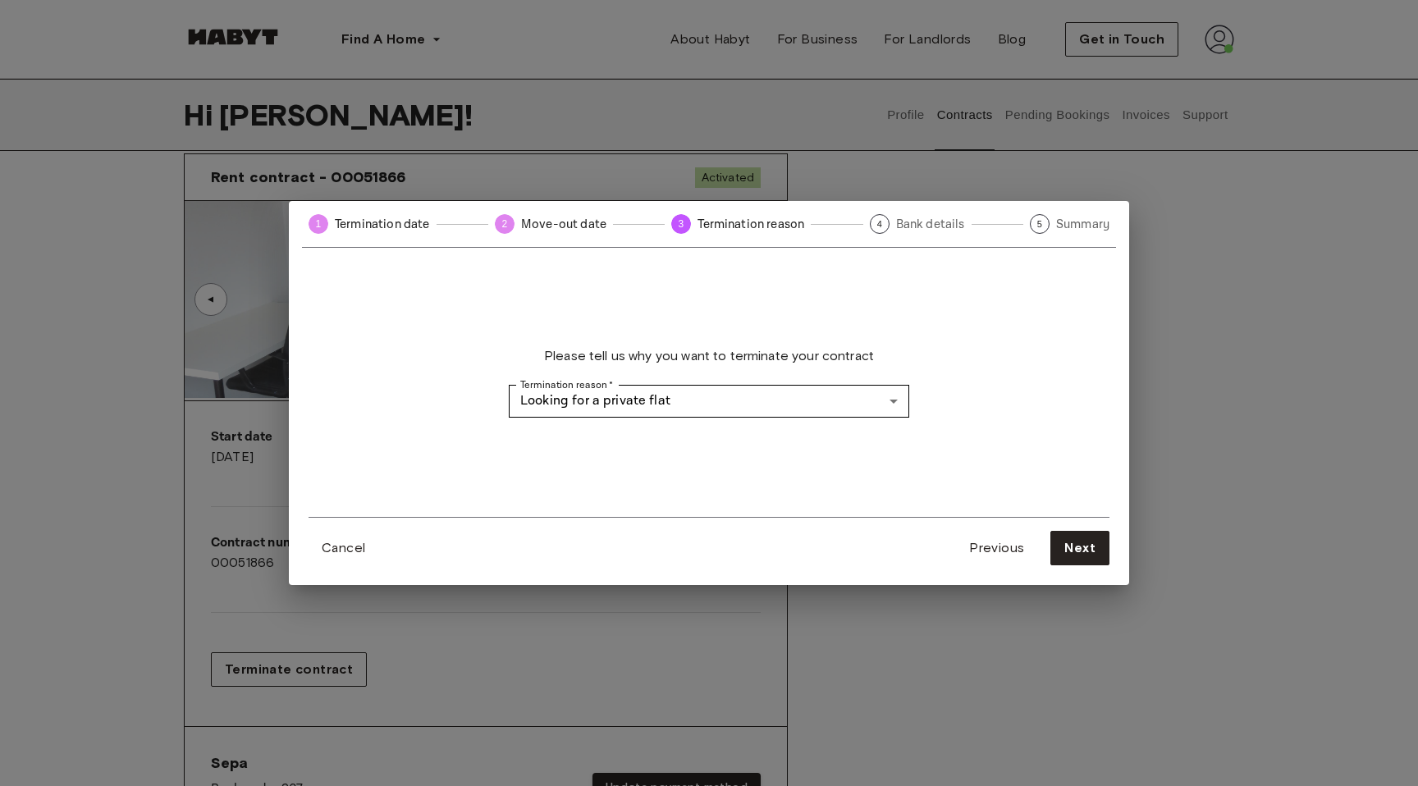
click at [782, 455] on div "**********" at bounding box center [709, 399] width 801 height 236
click at [1071, 547] on span "Next" at bounding box center [1079, 548] width 31 height 20
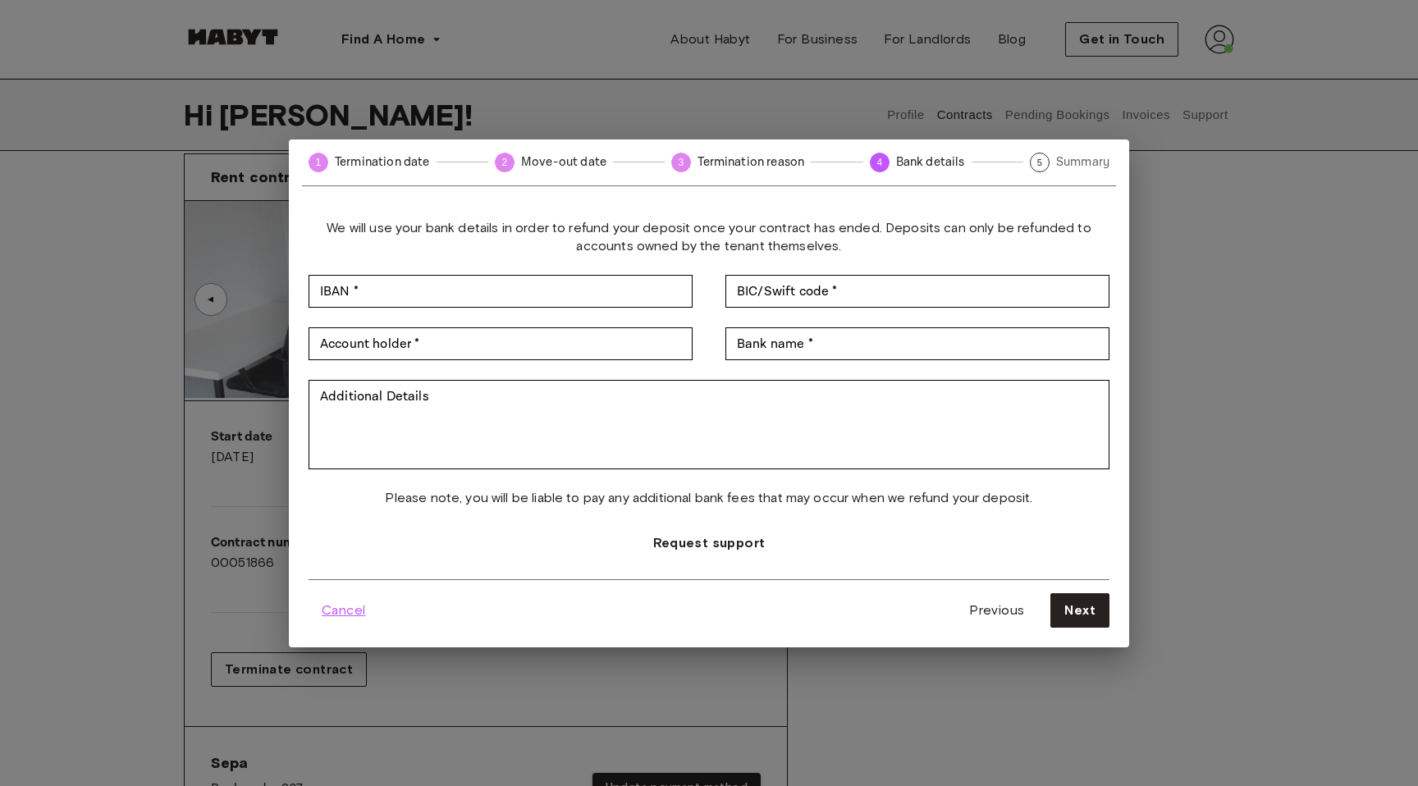
click at [339, 610] on span "Cancel" at bounding box center [343, 611] width 43 height 20
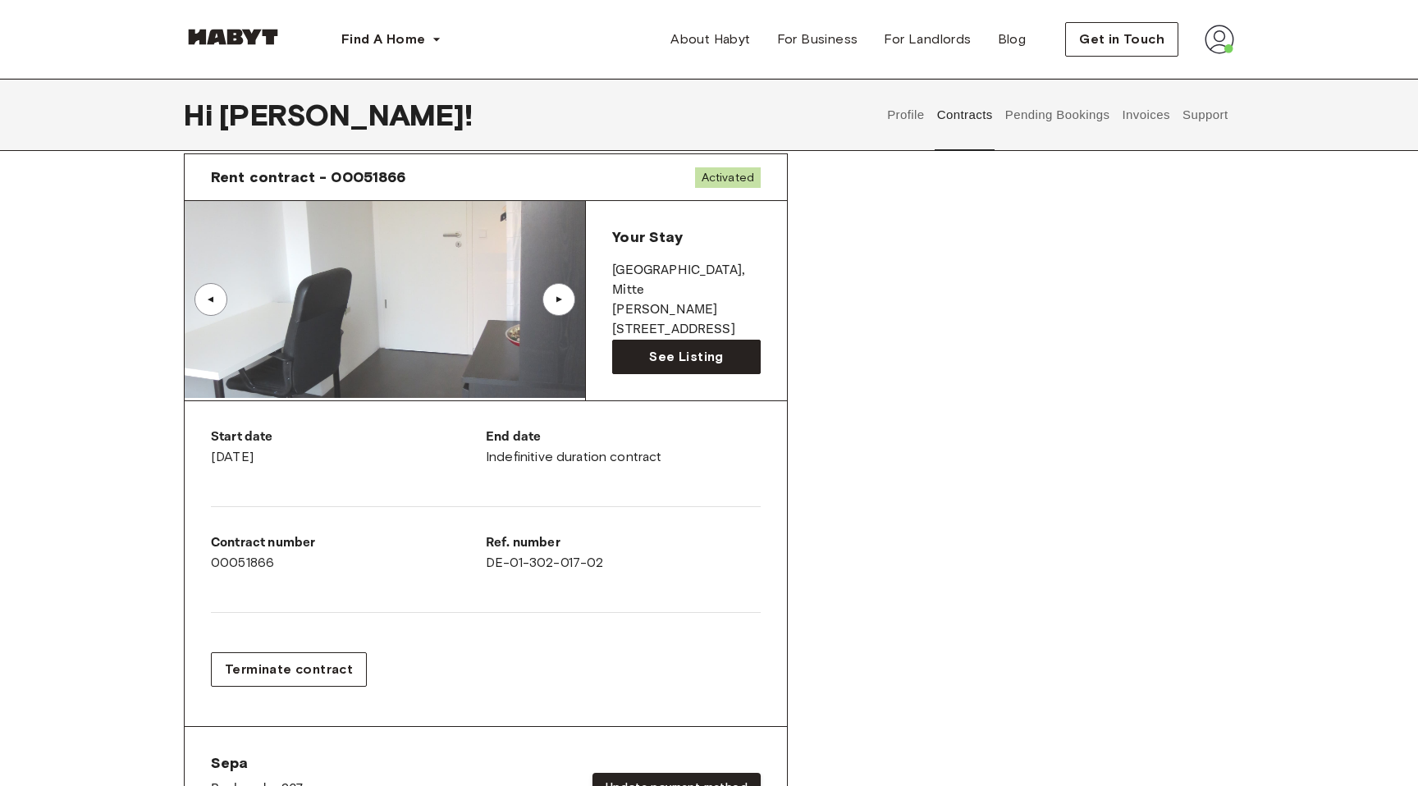
click at [951, 446] on div "Rent contract - 00051866 Activated ▲ ▲ Your Stay BERLIN , Mitte Bernhard-Weiß-S…" at bounding box center [709, 514] width 1050 height 749
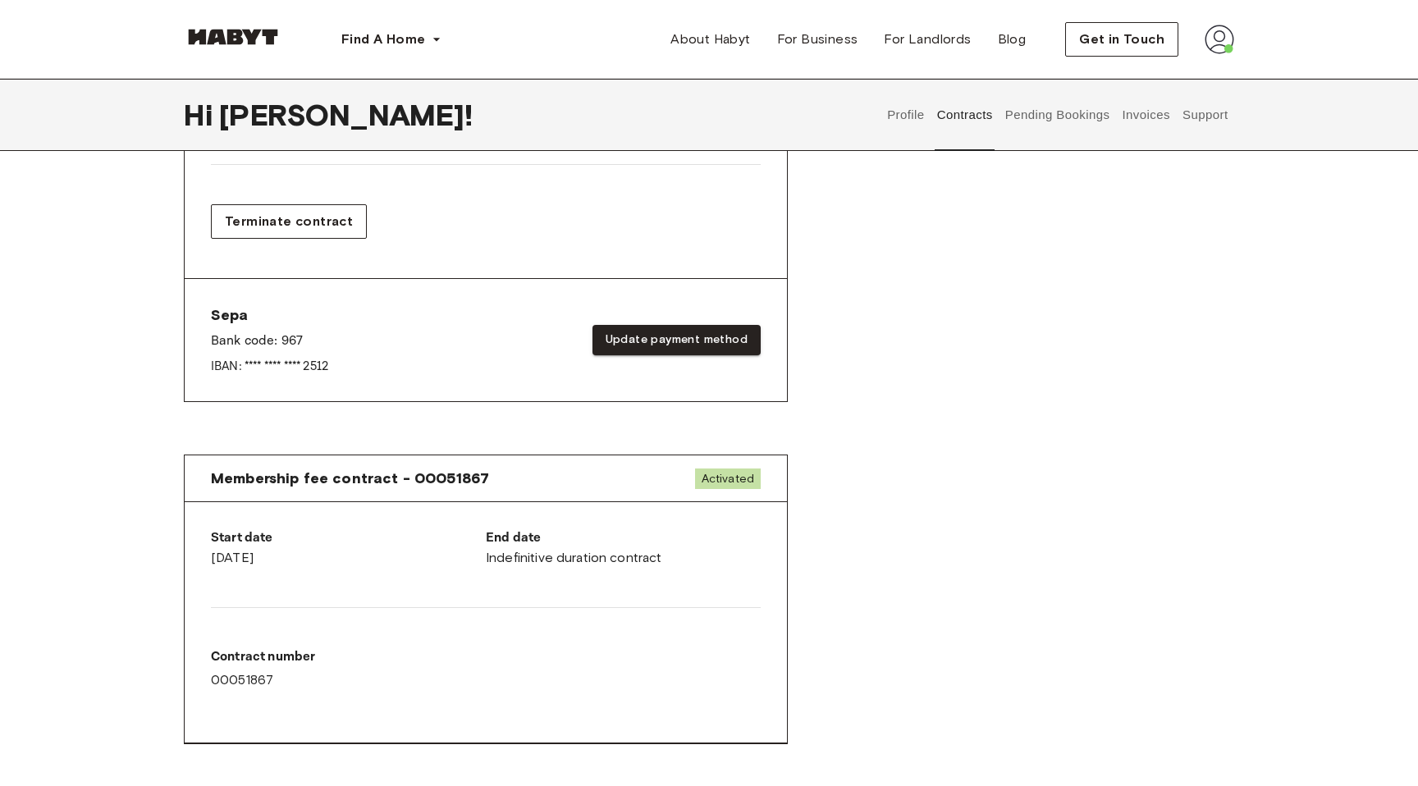
scroll to position [0, 0]
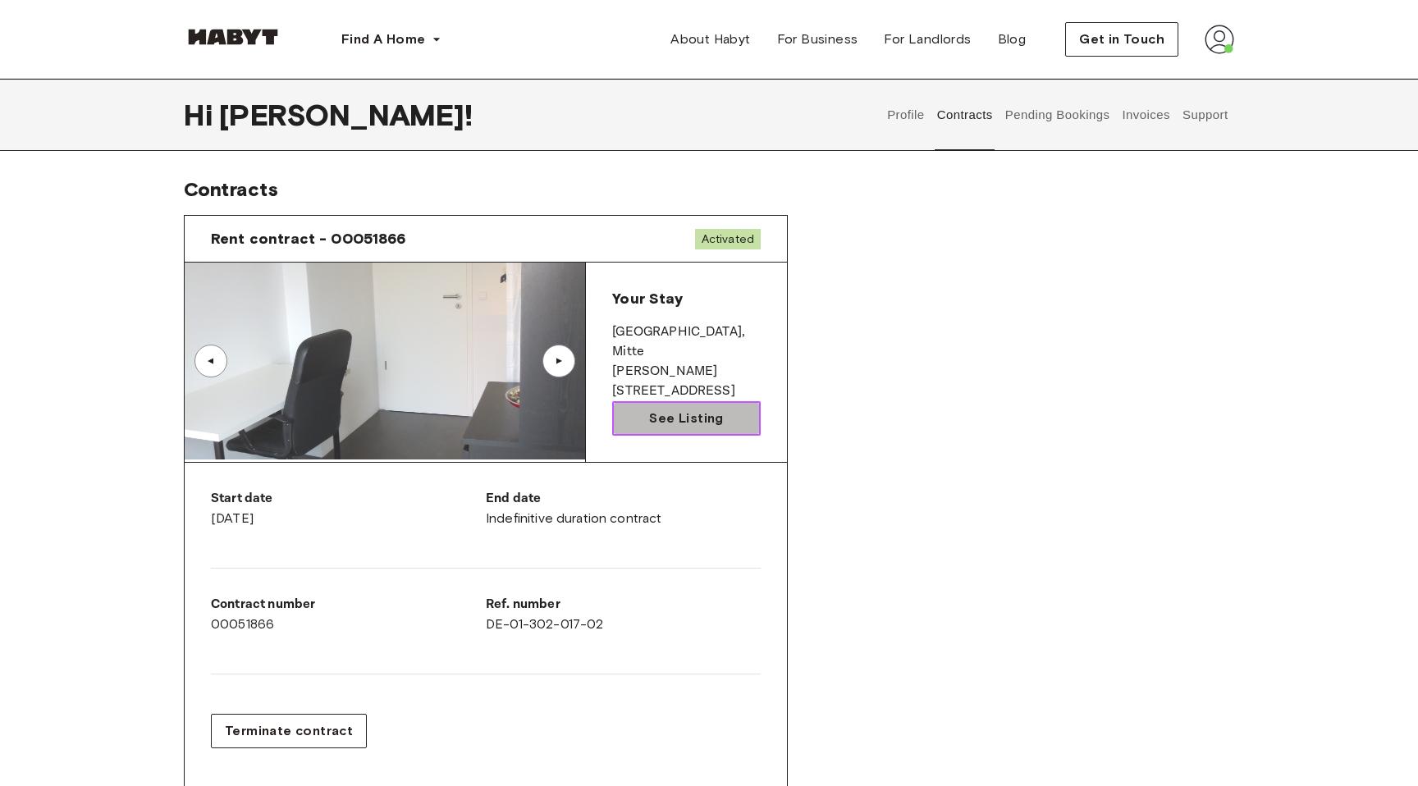
click at [666, 416] on span "See Listing" at bounding box center [686, 419] width 74 height 20
click at [551, 362] on div "▲" at bounding box center [559, 361] width 16 height 10
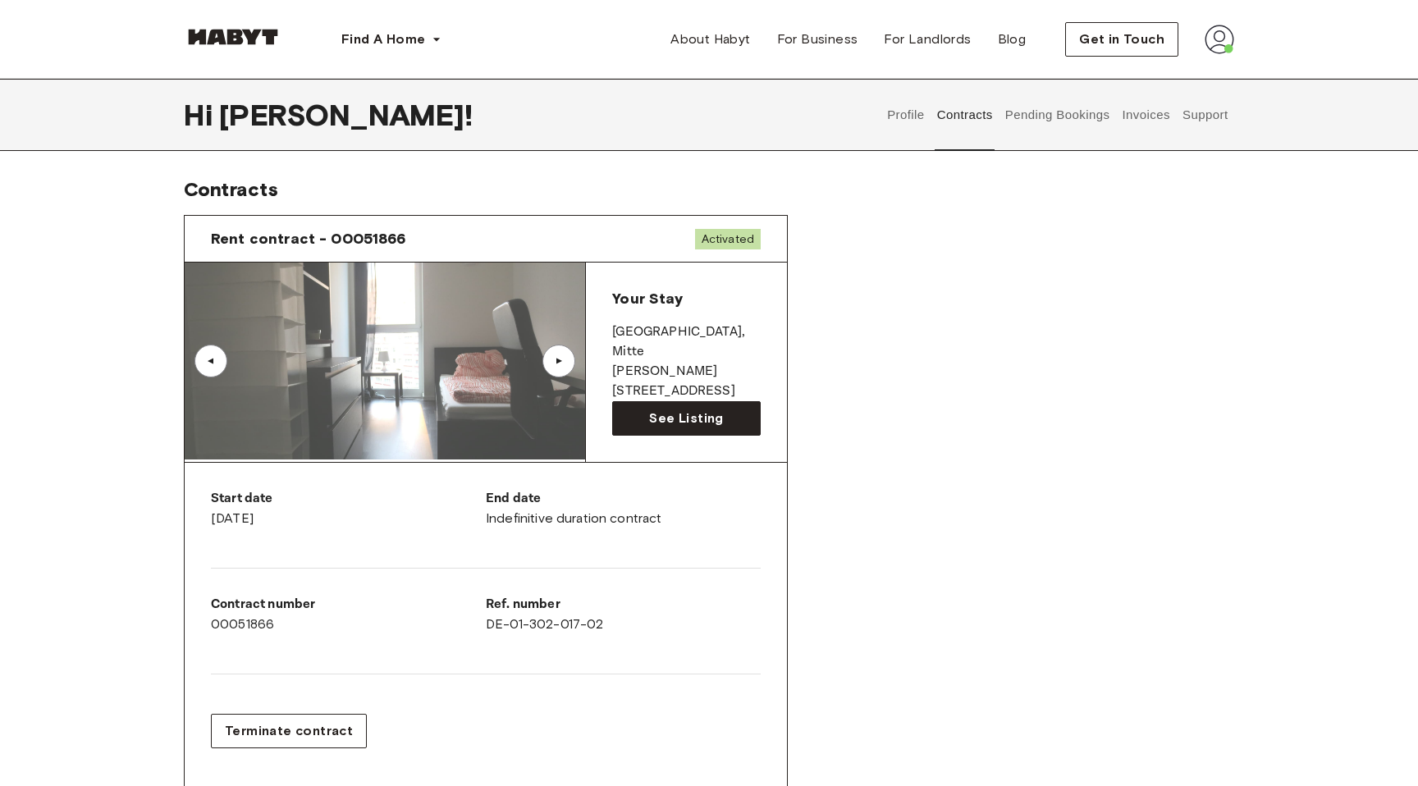
click at [208, 366] on div "▲" at bounding box center [210, 361] width 33 height 33
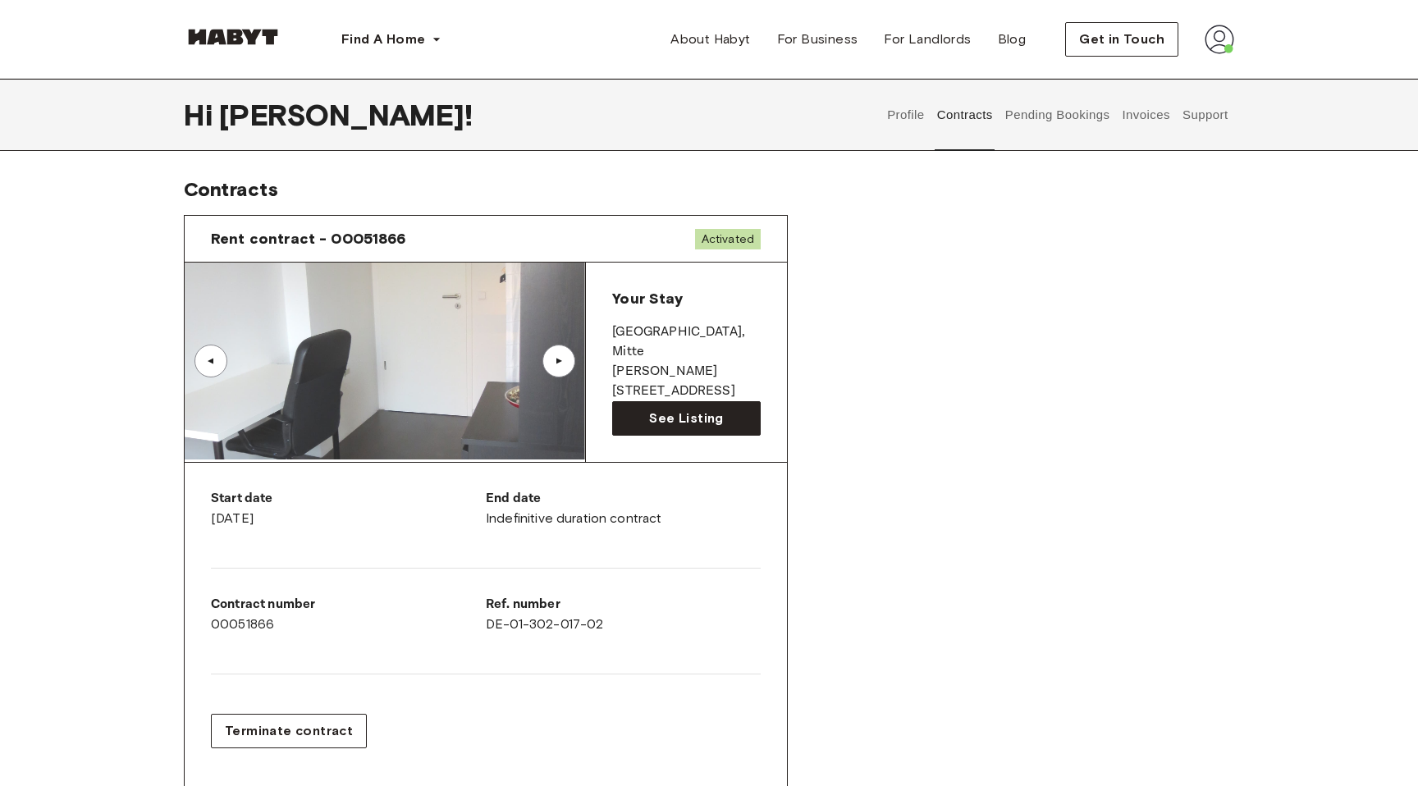
click at [349, 362] on img at bounding box center [384, 361] width 400 height 197
click at [558, 361] on div "▲" at bounding box center [559, 361] width 16 height 10
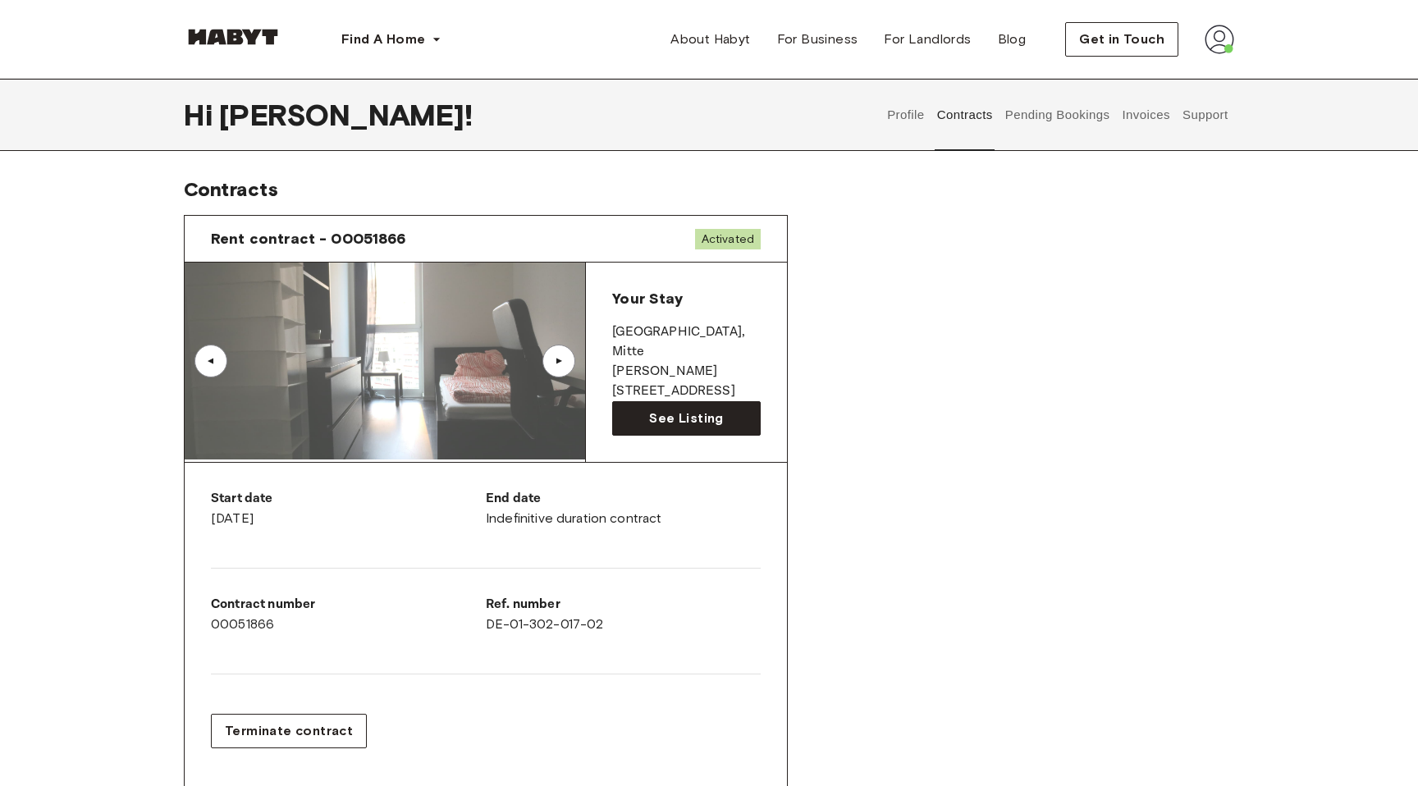
click at [558, 361] on div "▲" at bounding box center [559, 361] width 16 height 10
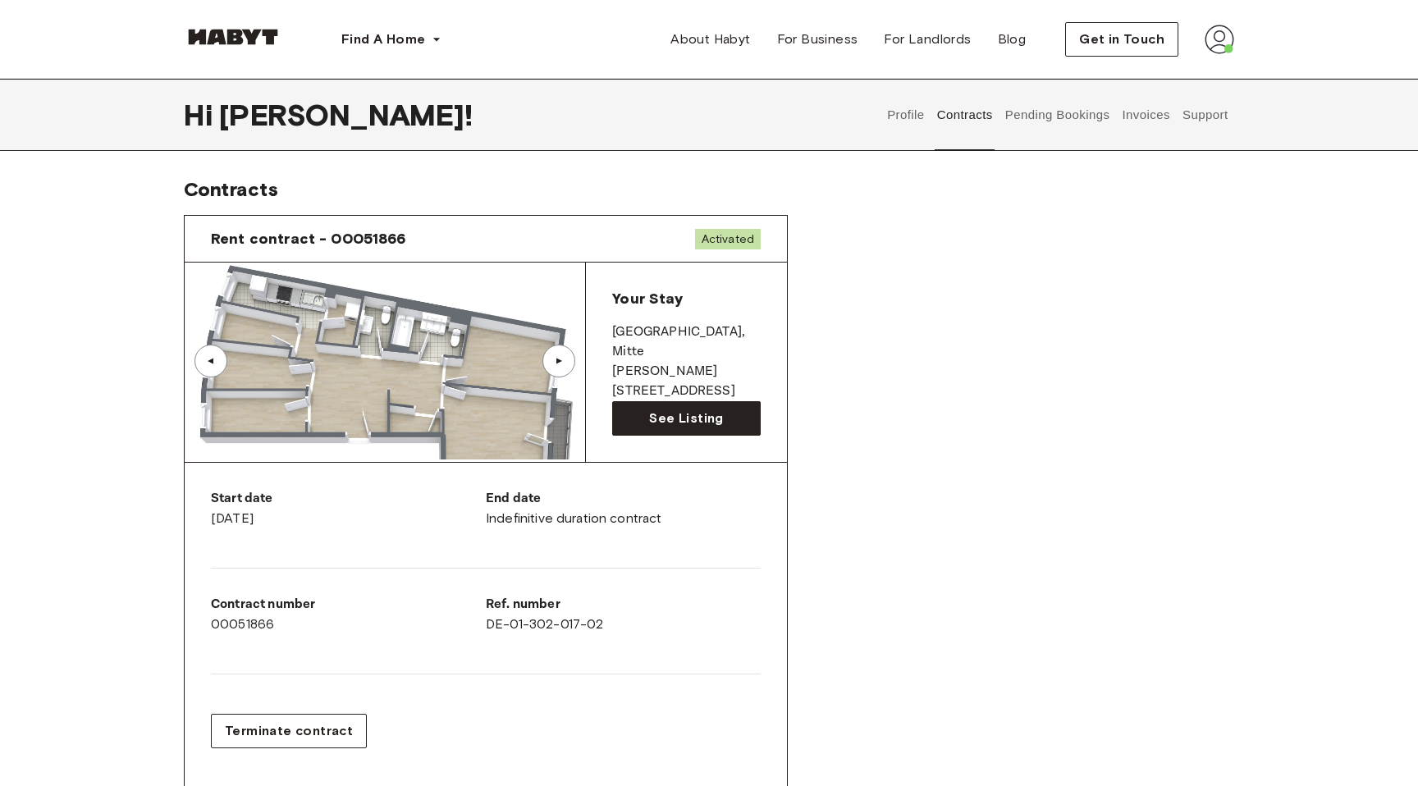
click at [561, 356] on div "▲" at bounding box center [559, 361] width 16 height 10
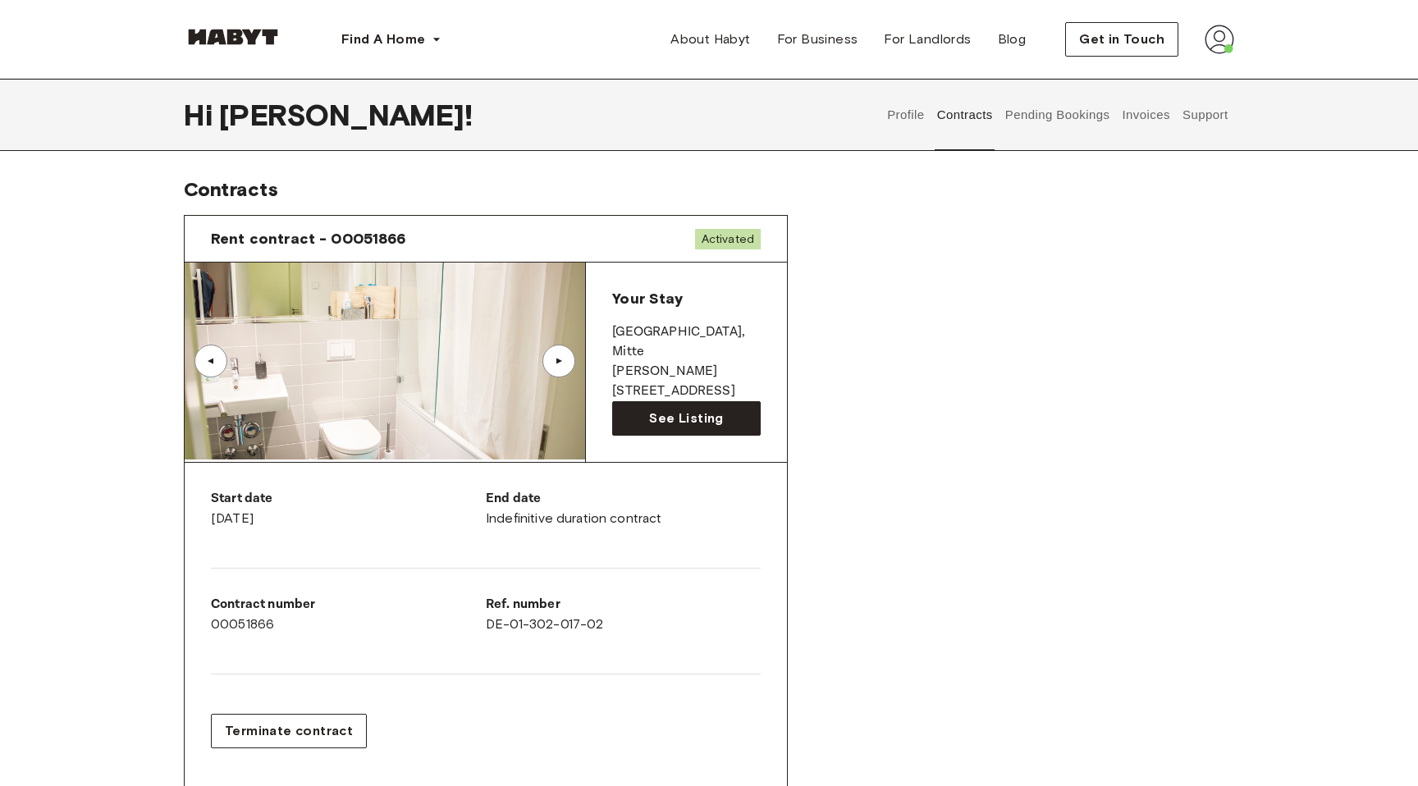
click at [561, 356] on div "▲" at bounding box center [559, 361] width 16 height 10
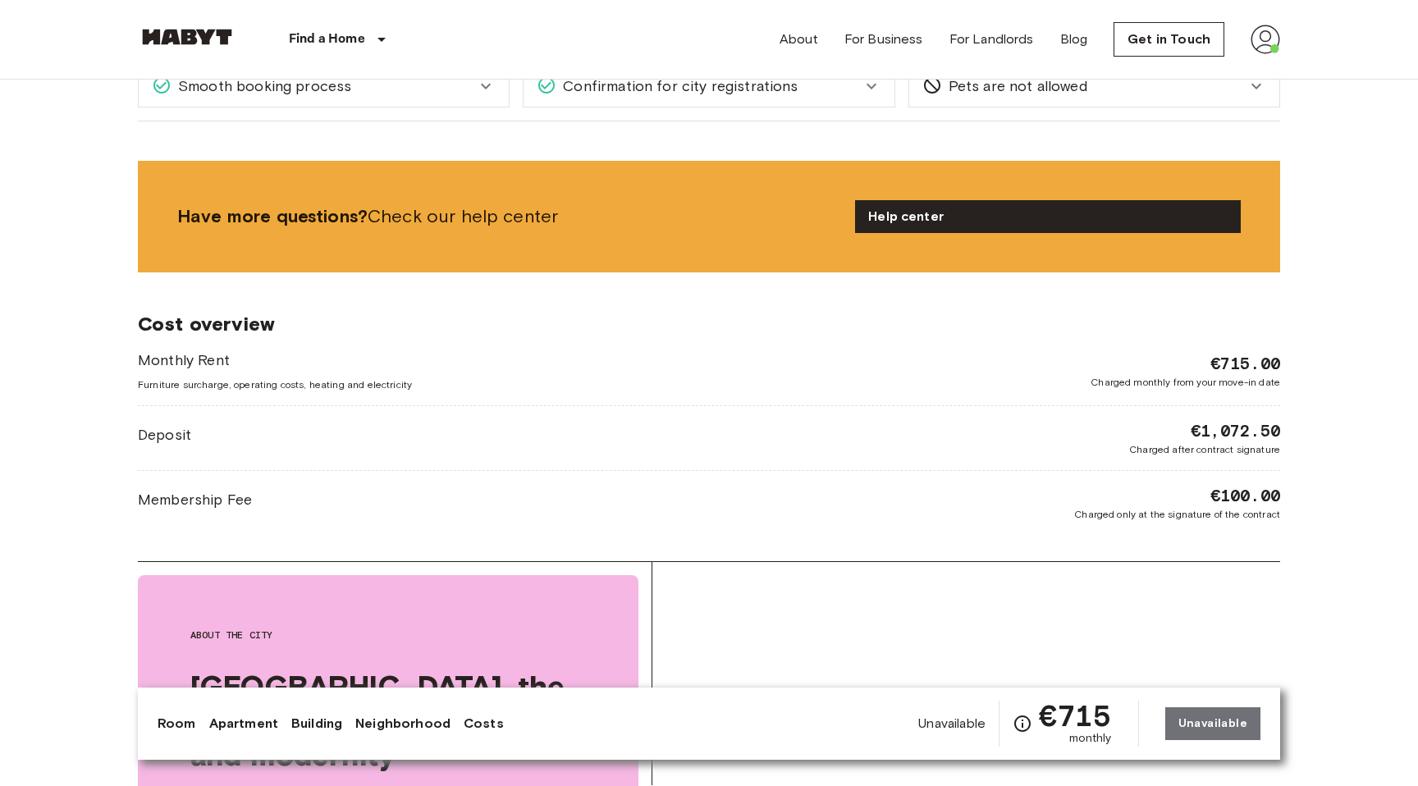
scroll to position [2154, 0]
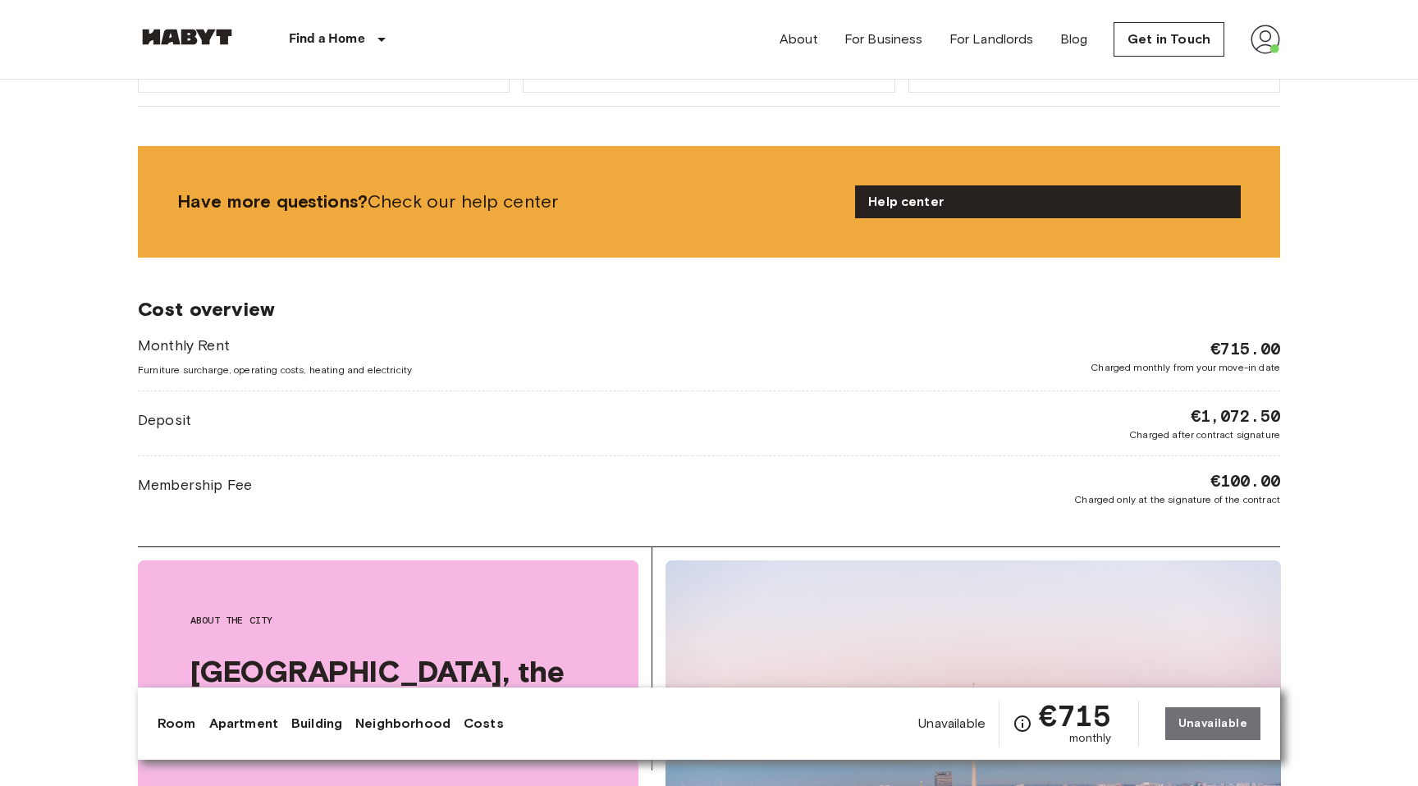
click at [43, 400] on body "Find a Home [GEOGRAPHIC_DATA] [GEOGRAPHIC_DATA] [GEOGRAPHIC_DATA] [GEOGRAPHIC_D…" at bounding box center [709, 315] width 1418 height 4939
click at [43, 404] on body "Find a Home [GEOGRAPHIC_DATA] [GEOGRAPHIC_DATA] [GEOGRAPHIC_DATA] [GEOGRAPHIC_D…" at bounding box center [709, 315] width 1418 height 4939
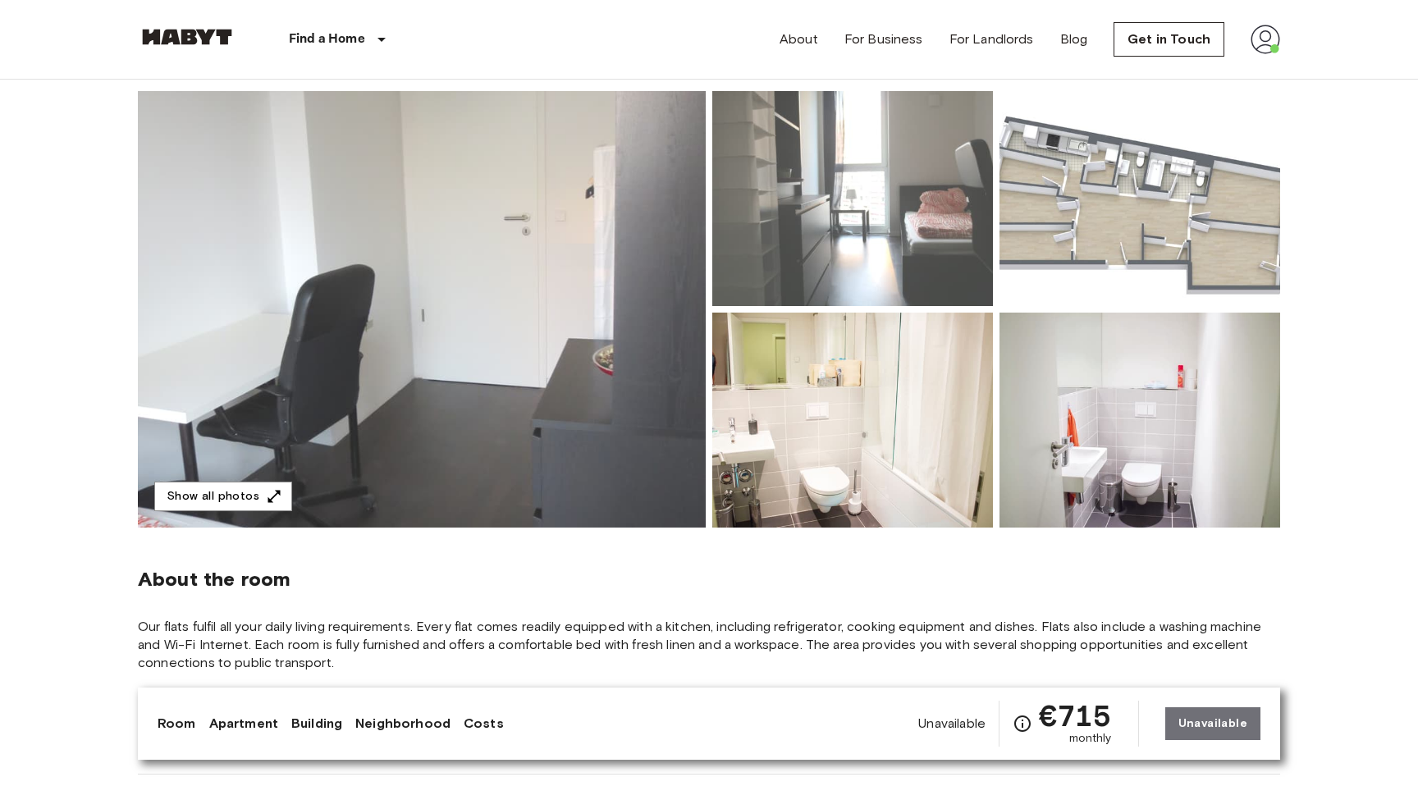
scroll to position [0, 0]
